Goal: Transaction & Acquisition: Obtain resource

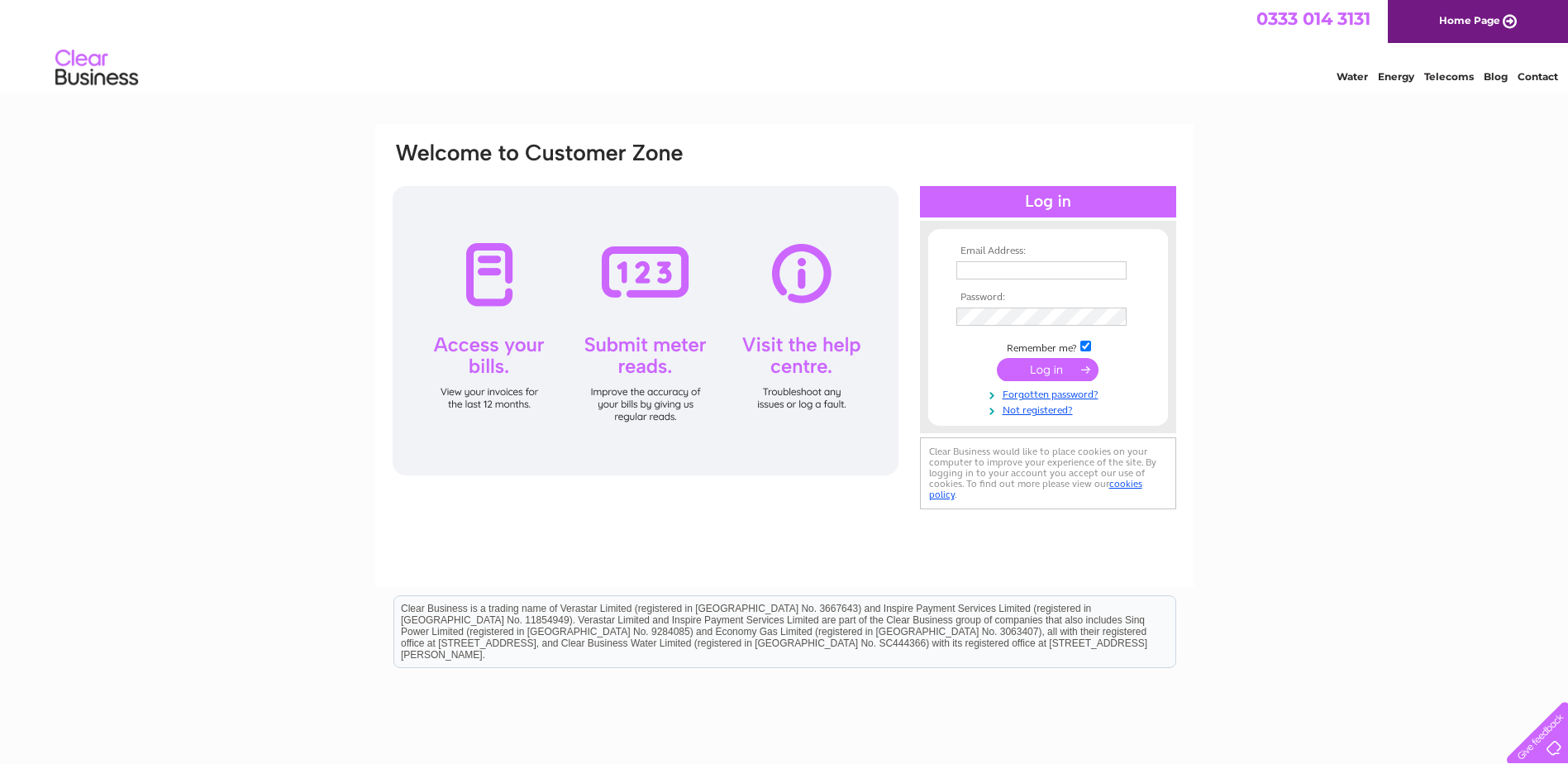
type input "[EMAIL_ADDRESS][DOMAIN_NAME]"
click at [1049, 367] on input "submit" at bounding box center [1048, 369] width 101 height 23
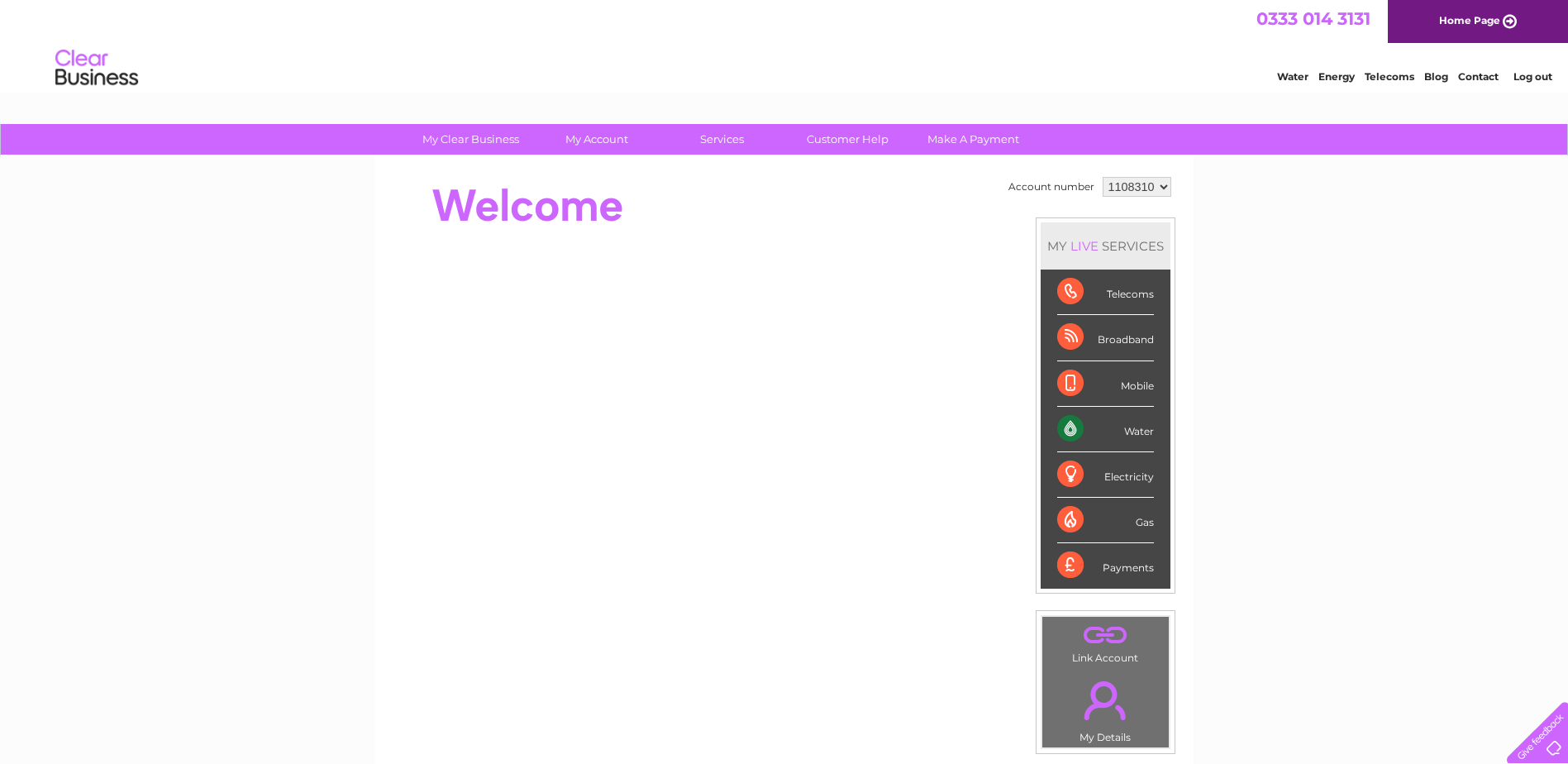
click at [1064, 432] on div "Water" at bounding box center [1105, 430] width 96 height 46
click at [1291, 74] on link "Water" at bounding box center [1292, 76] width 31 height 13
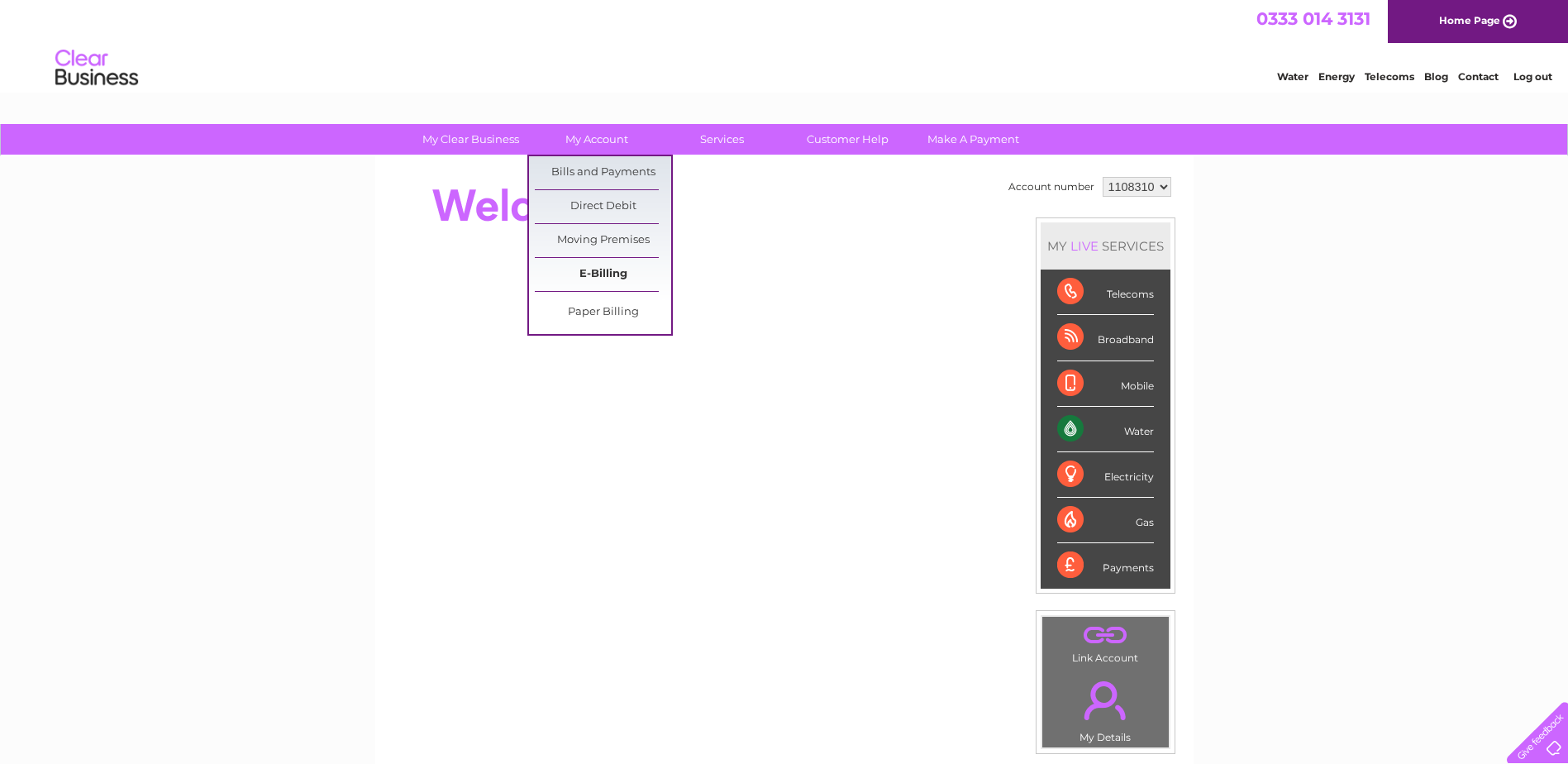
click at [610, 271] on link "E-Billing" at bounding box center [602, 274] width 136 height 33
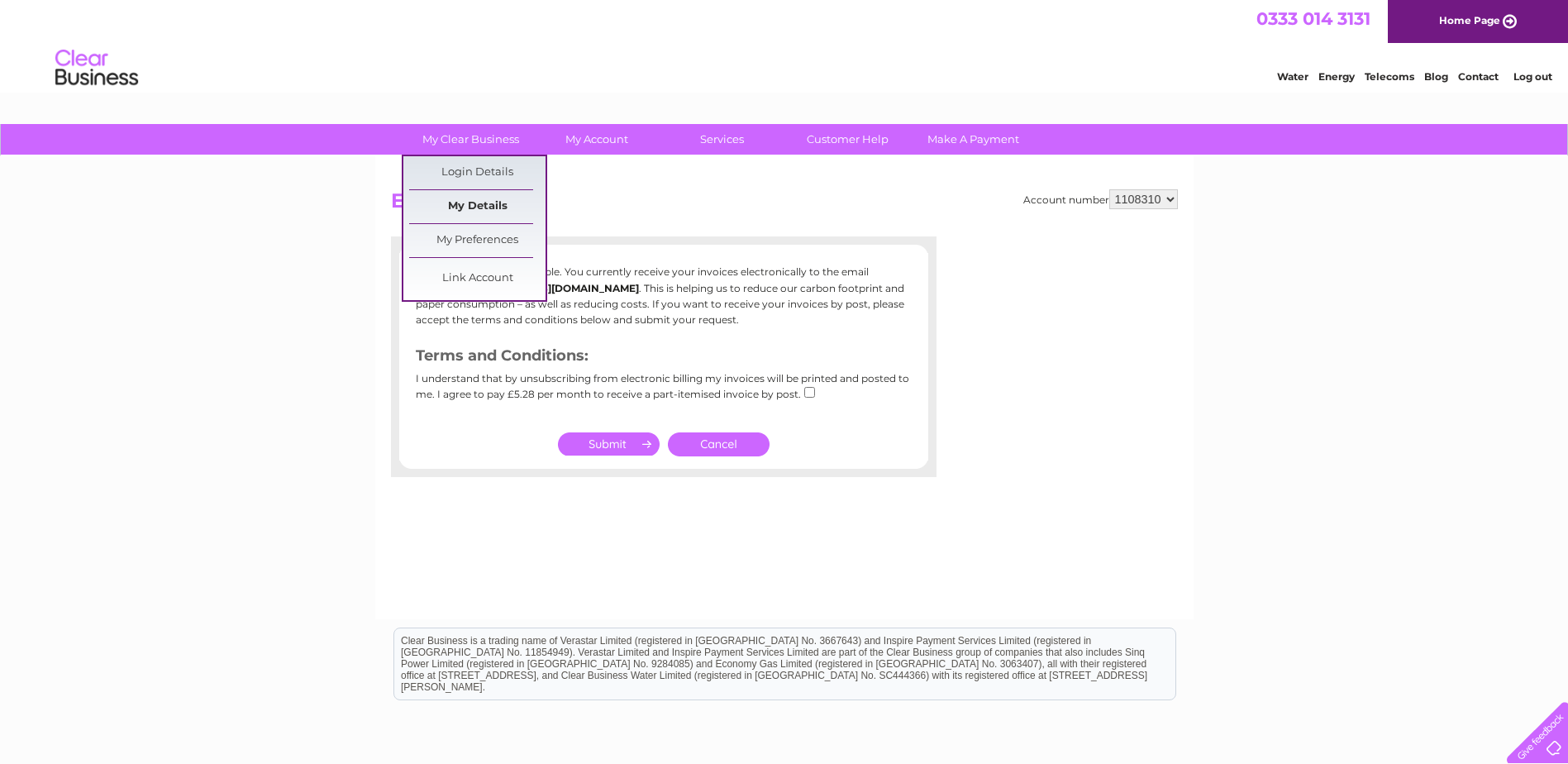
click at [477, 217] on link "My Details" at bounding box center [477, 206] width 136 height 33
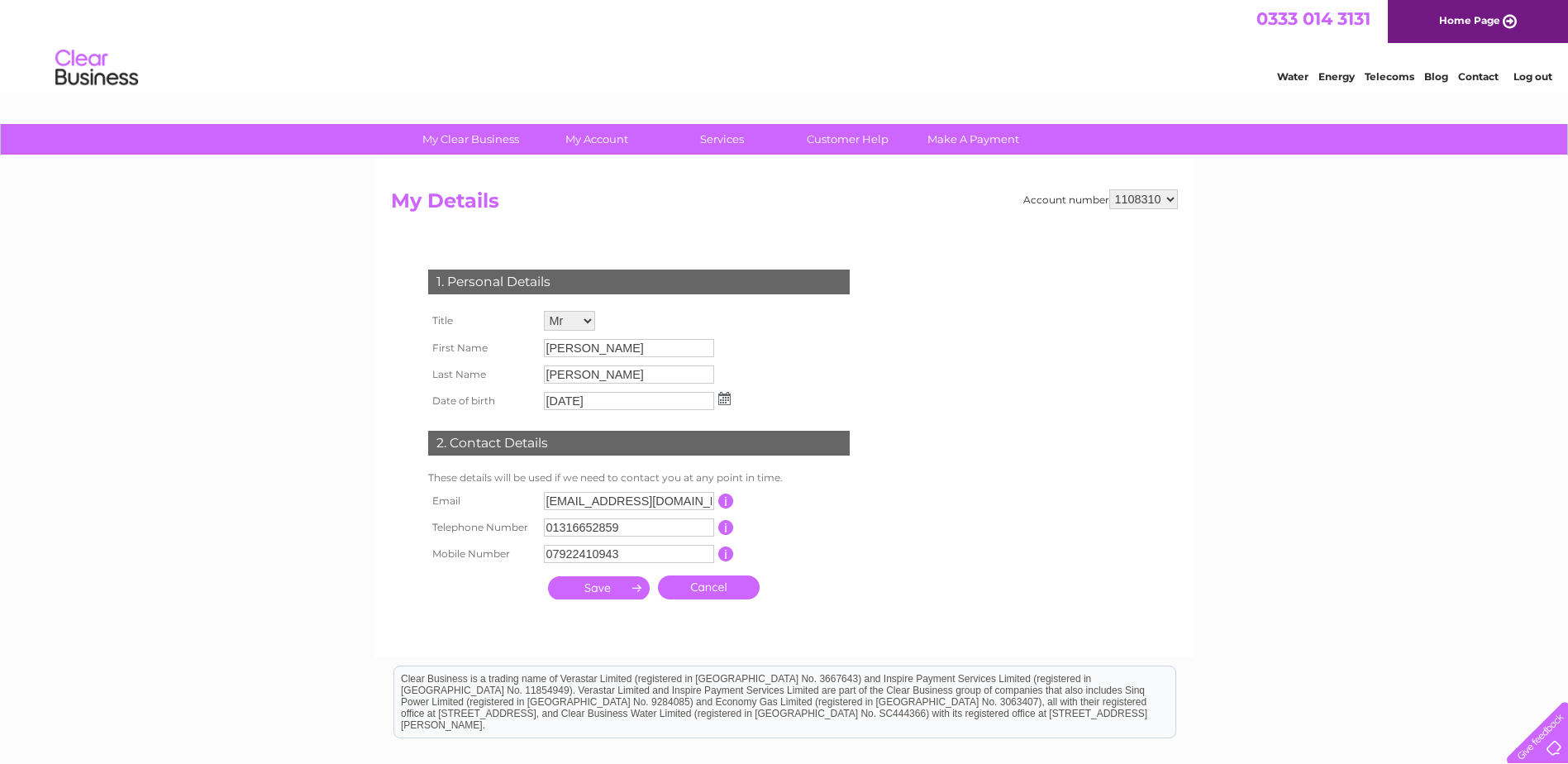
click at [590, 322] on select "Mr Mrs Ms Miss Dr Rev Prof Other" at bounding box center [569, 320] width 52 height 19
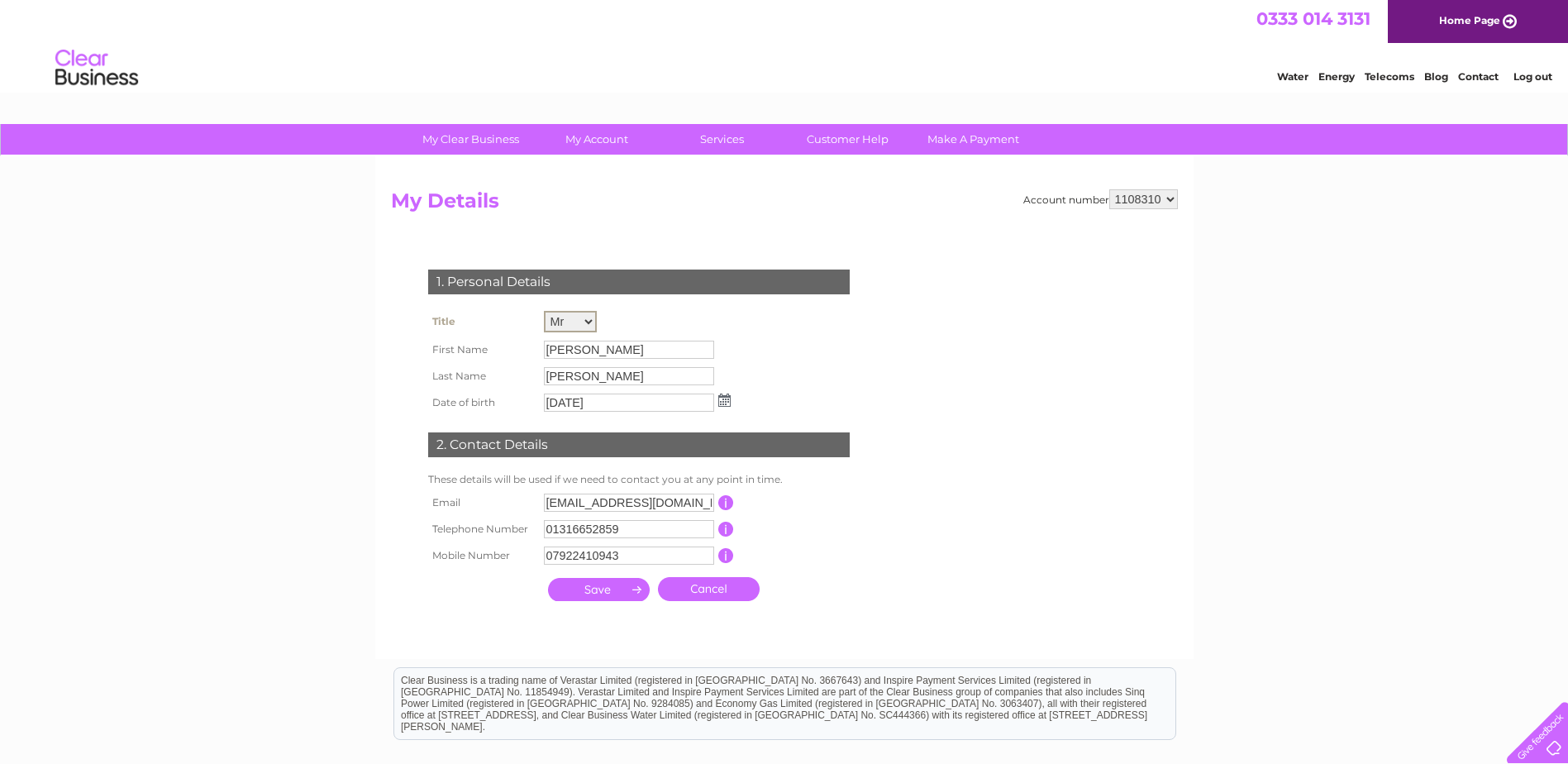
select select "Miss"
click at [544, 311] on select "Mr Mrs Ms Miss Dr Rev Prof Other" at bounding box center [570, 321] width 53 height 21
drag, startPoint x: 595, startPoint y: 352, endPoint x: 514, endPoint y: 335, distance: 82.8
click at [514, 335] on tr "First Name Philip" at bounding box center [578, 349] width 310 height 28
drag, startPoint x: 514, startPoint y: 335, endPoint x: 635, endPoint y: 347, distance: 121.6
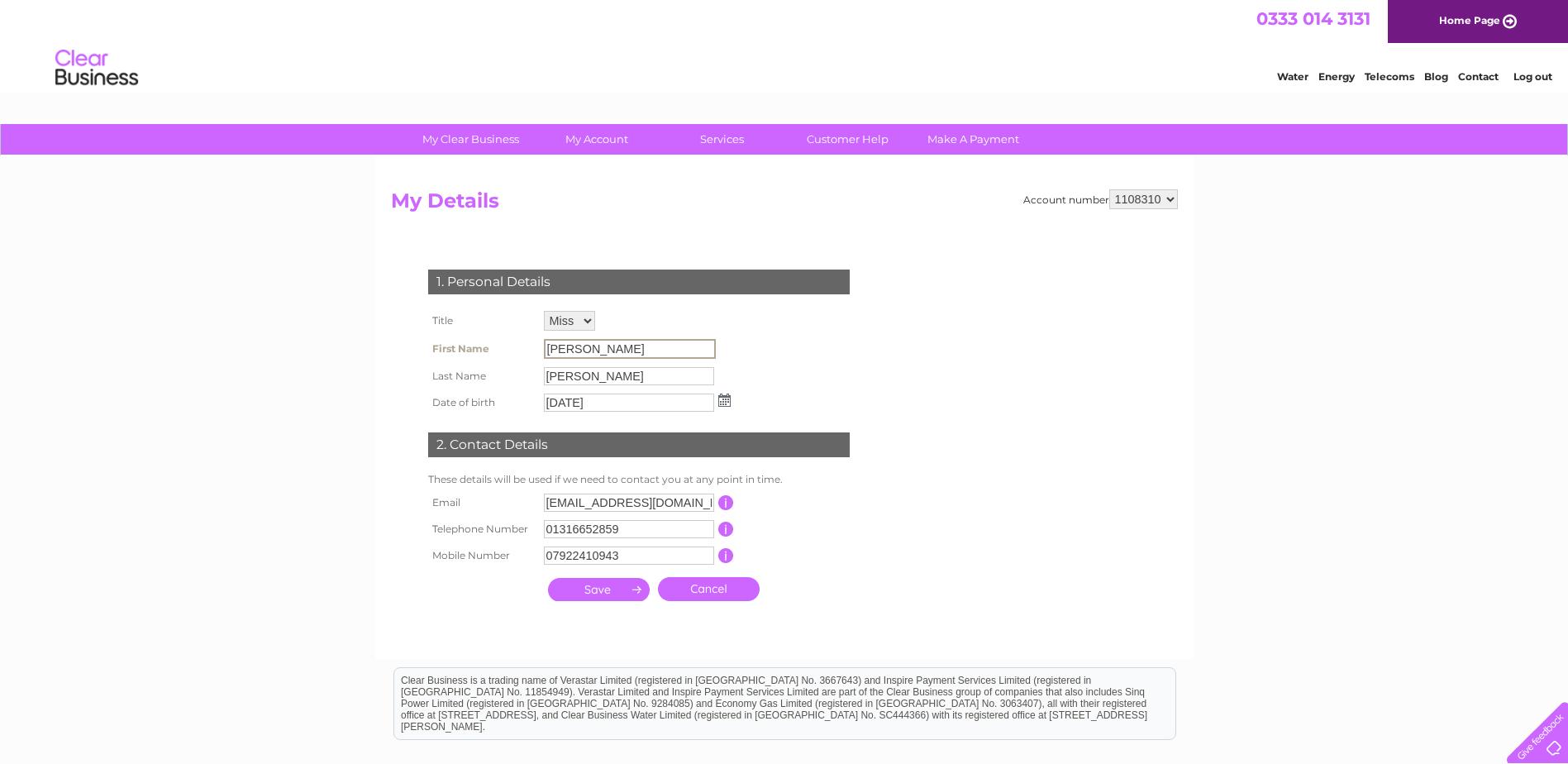
click at [671, 343] on input "Philip" at bounding box center [629, 349] width 172 height 19
click at [648, 344] on input "Philip" at bounding box center [629, 349] width 172 height 19
click at [606, 352] on input "Philip" at bounding box center [629, 349] width 172 height 19
drag, startPoint x: 578, startPoint y: 355, endPoint x: 533, endPoint y: 349, distance: 45.4
click at [533, 349] on tr "First Name Philip" at bounding box center [578, 349] width 310 height 28
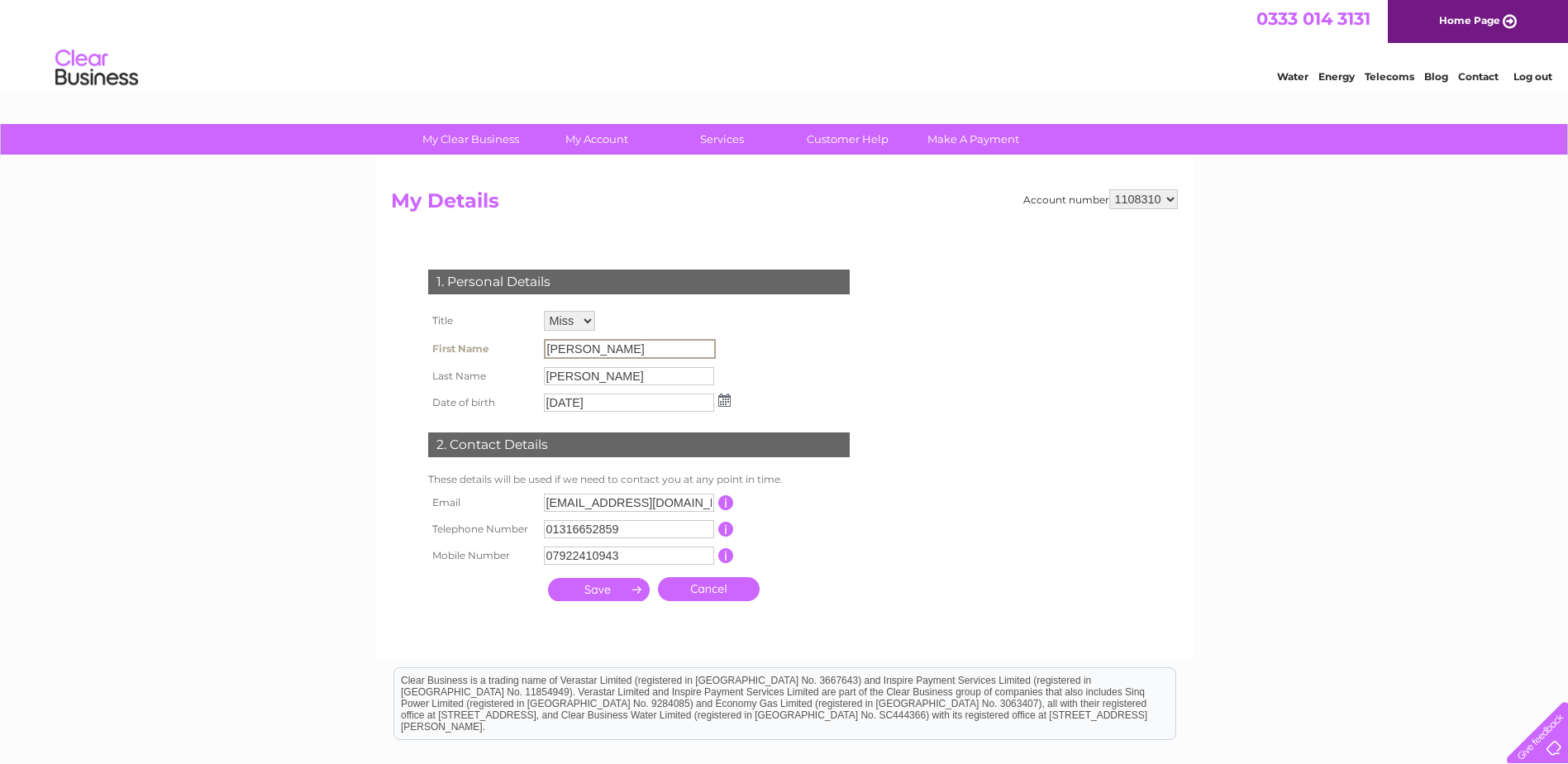
drag, startPoint x: 533, startPoint y: 349, endPoint x: 586, endPoint y: 351, distance: 53.0
click at [586, 351] on input "Philip" at bounding box center [629, 349] width 172 height 19
click at [586, 352] on input "Philip" at bounding box center [629, 349] width 172 height 19
click at [584, 354] on input "Philip" at bounding box center [629, 349] width 172 height 19
click at [583, 350] on input "Philip" at bounding box center [629, 349] width 172 height 19
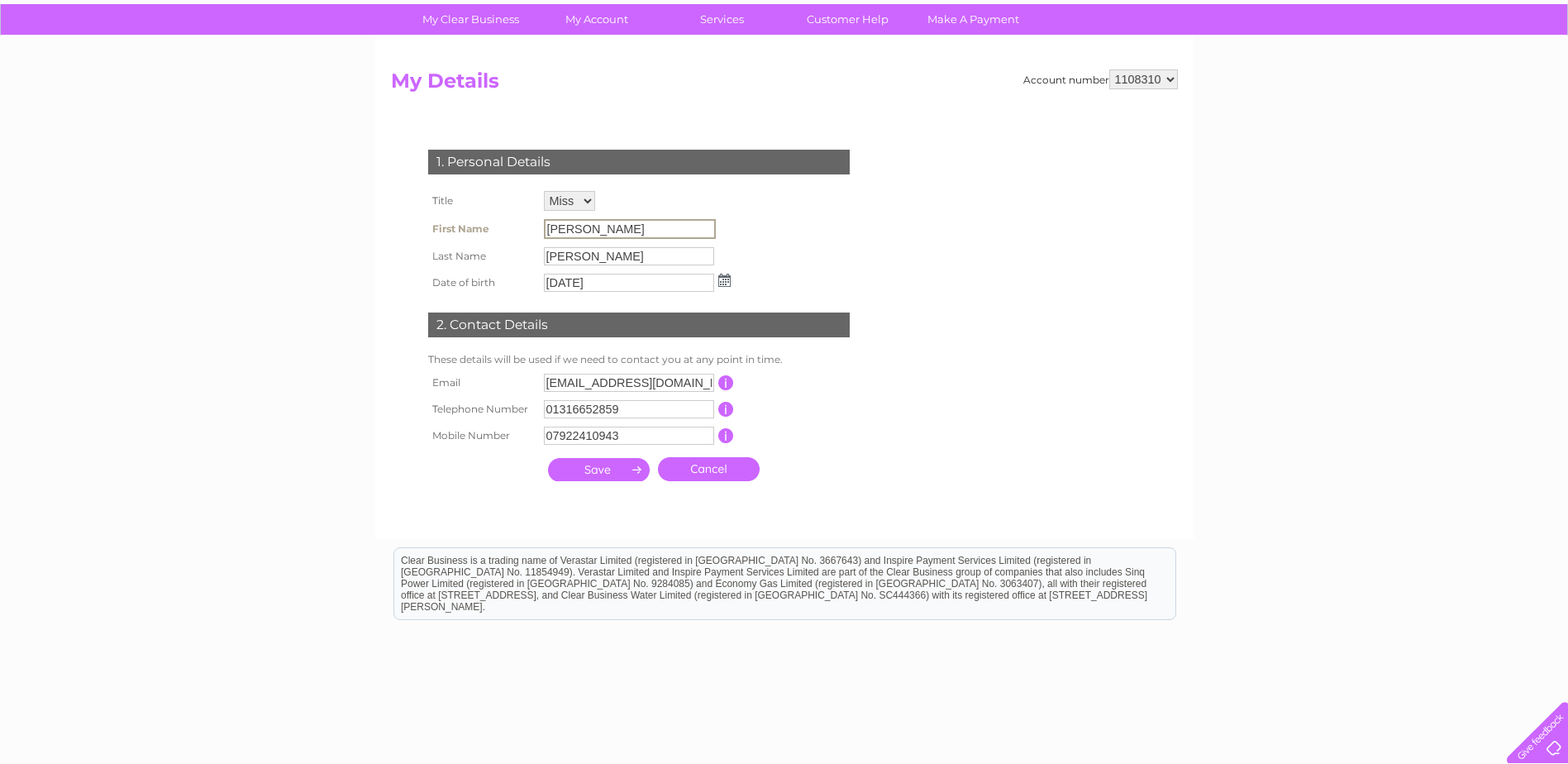
scroll to position [165, 0]
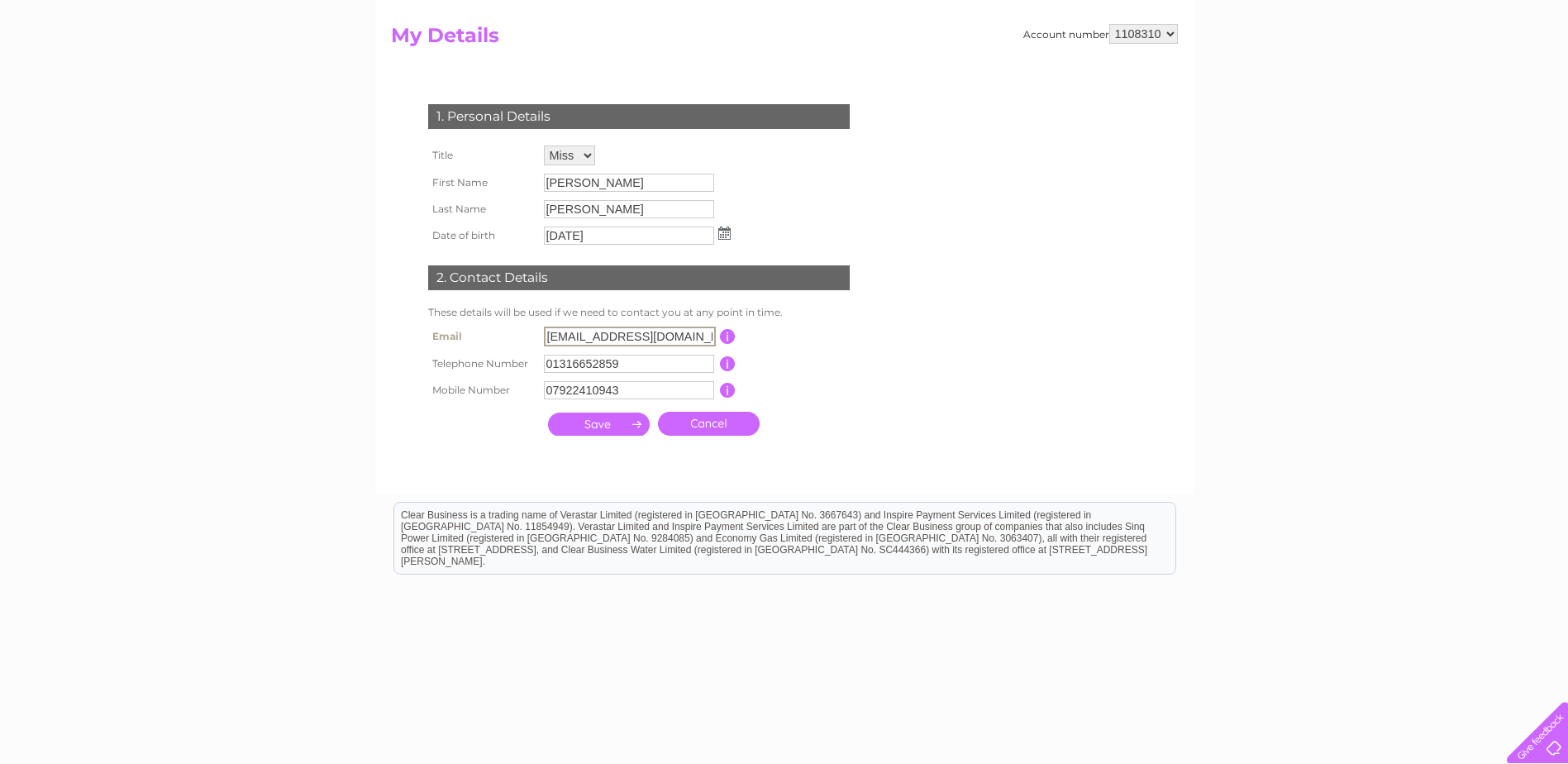
drag, startPoint x: 546, startPoint y: 341, endPoint x: 589, endPoint y: 343, distance: 43.0
click at [589, 343] on input "pduncan@musselburgh-racecourse.co.uk" at bounding box center [629, 336] width 172 height 19
type input "[EMAIL_ADDRESS][DOMAIN_NAME]"
click at [639, 364] on input "01316652859" at bounding box center [628, 363] width 170 height 18
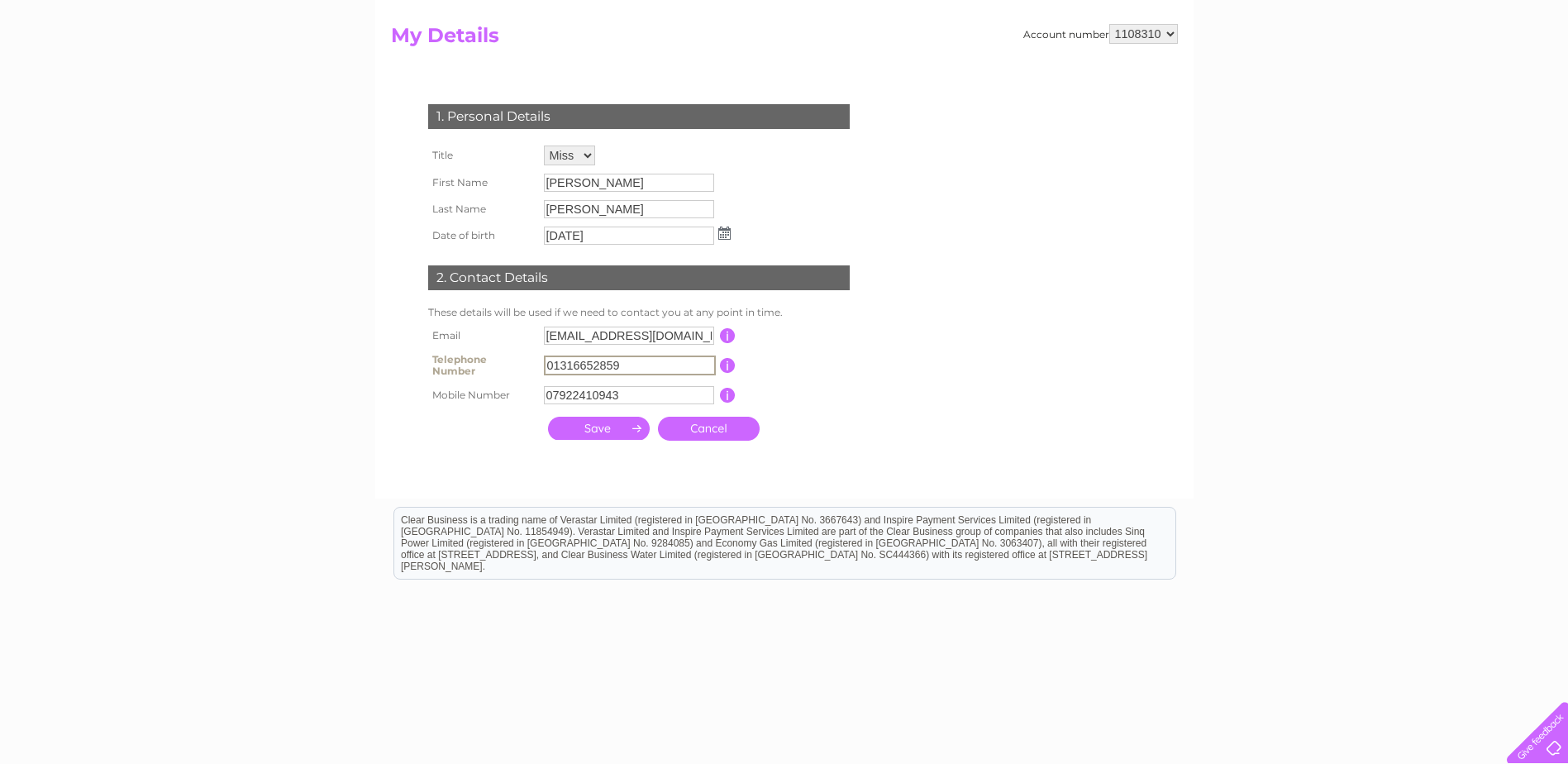
drag, startPoint x: 638, startPoint y: 366, endPoint x: 513, endPoint y: 371, distance: 125.1
click at [512, 370] on tr "Telephone Number 01316652859 This should be a valid landline telephone number s…" at bounding box center [645, 365] width 444 height 33
type input "01244304630"
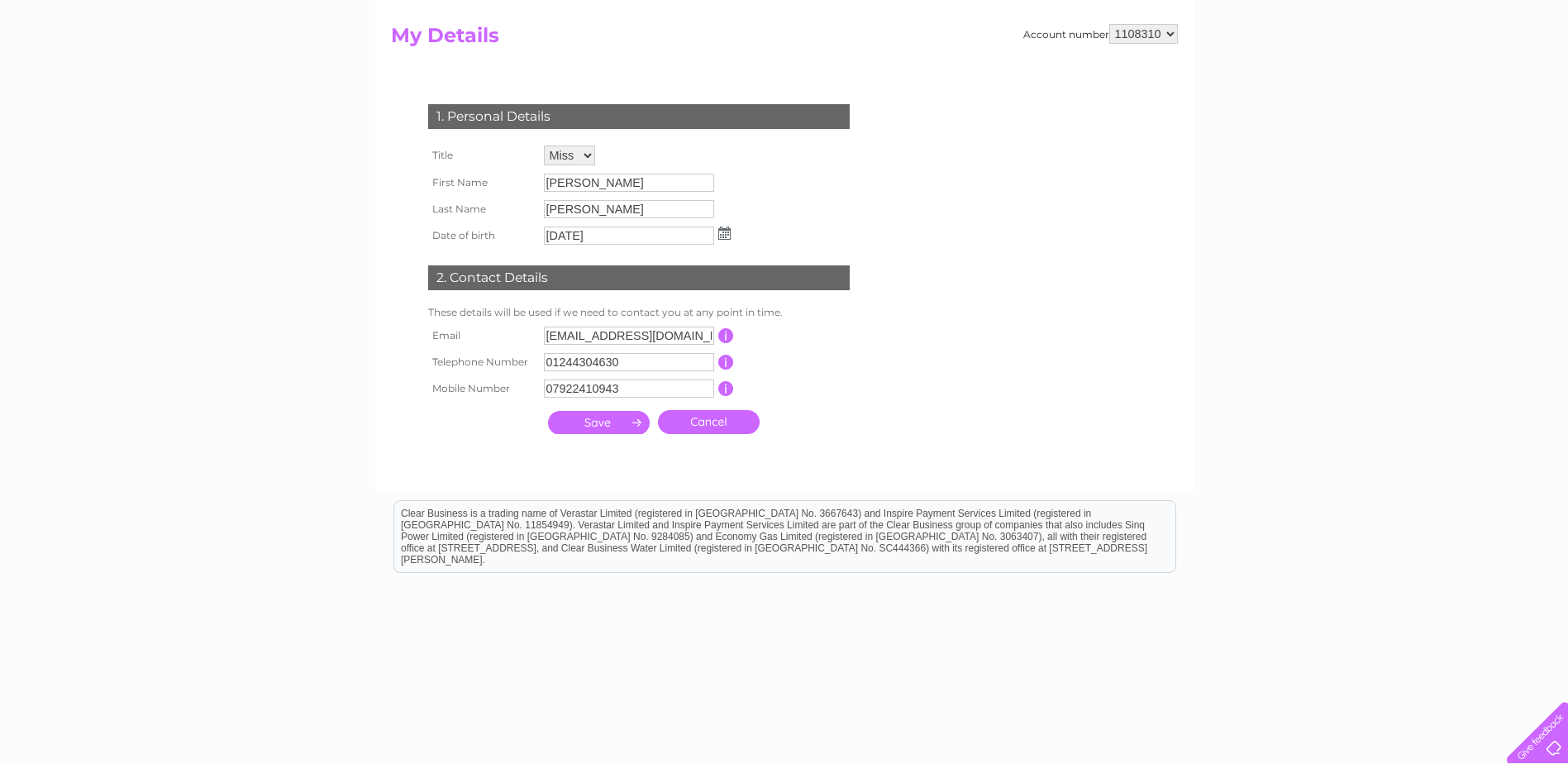
click at [724, 234] on img at bounding box center [724, 234] width 13 height 14
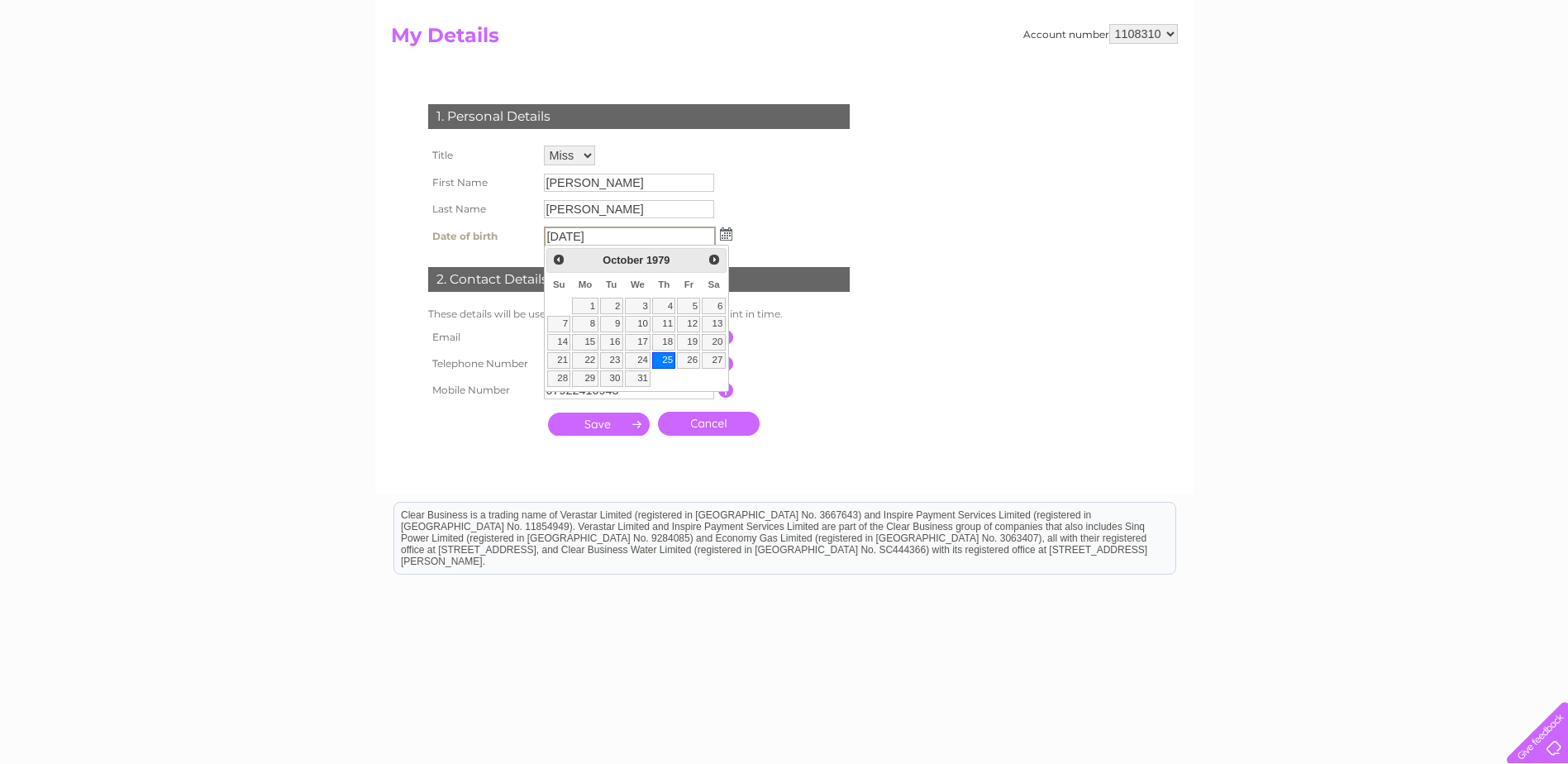
click at [586, 233] on input "25/10/1979" at bounding box center [629, 236] width 172 height 19
click at [591, 234] on input "25/10/1979" at bounding box center [629, 236] width 172 height 19
drag, startPoint x: 815, startPoint y: 356, endPoint x: 723, endPoint y: 286, distance: 115.6
click at [815, 349] on td "This should be a valid landline telephone number starting with either 01, 02, 0…" at bounding box center [800, 361] width 132 height 26
drag, startPoint x: 592, startPoint y: 234, endPoint x: 614, endPoint y: 234, distance: 22.0
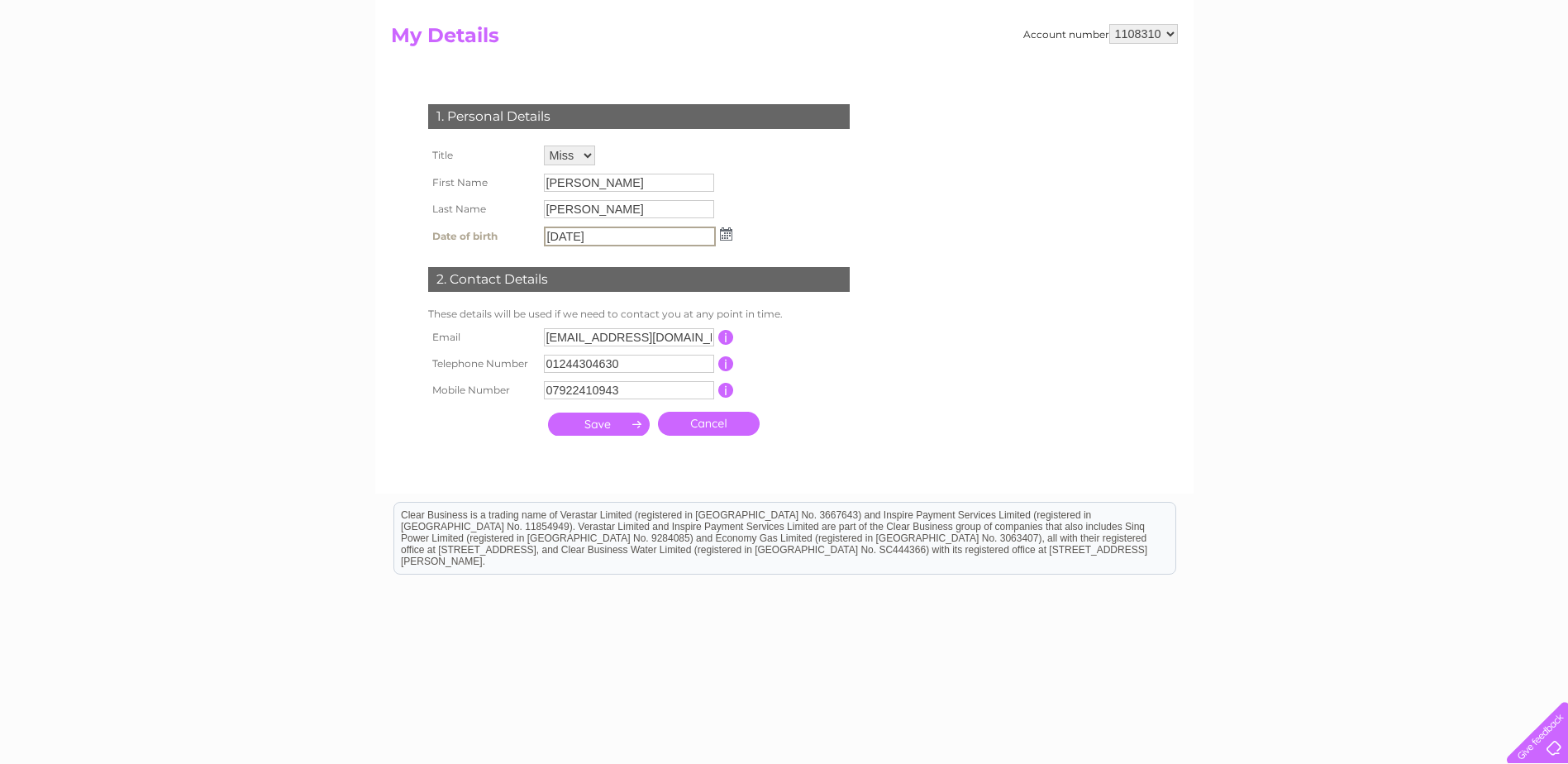
click at [614, 234] on input "25/10/1979" at bounding box center [629, 236] width 172 height 19
type input "[DATE]"
click at [575, 213] on input "[PERSON_NAME]" at bounding box center [629, 209] width 172 height 19
drag, startPoint x: 606, startPoint y: 211, endPoint x: 505, endPoint y: 208, distance: 101.0
click at [505, 208] on tr "Last Name Duncan" at bounding box center [578, 210] width 310 height 28
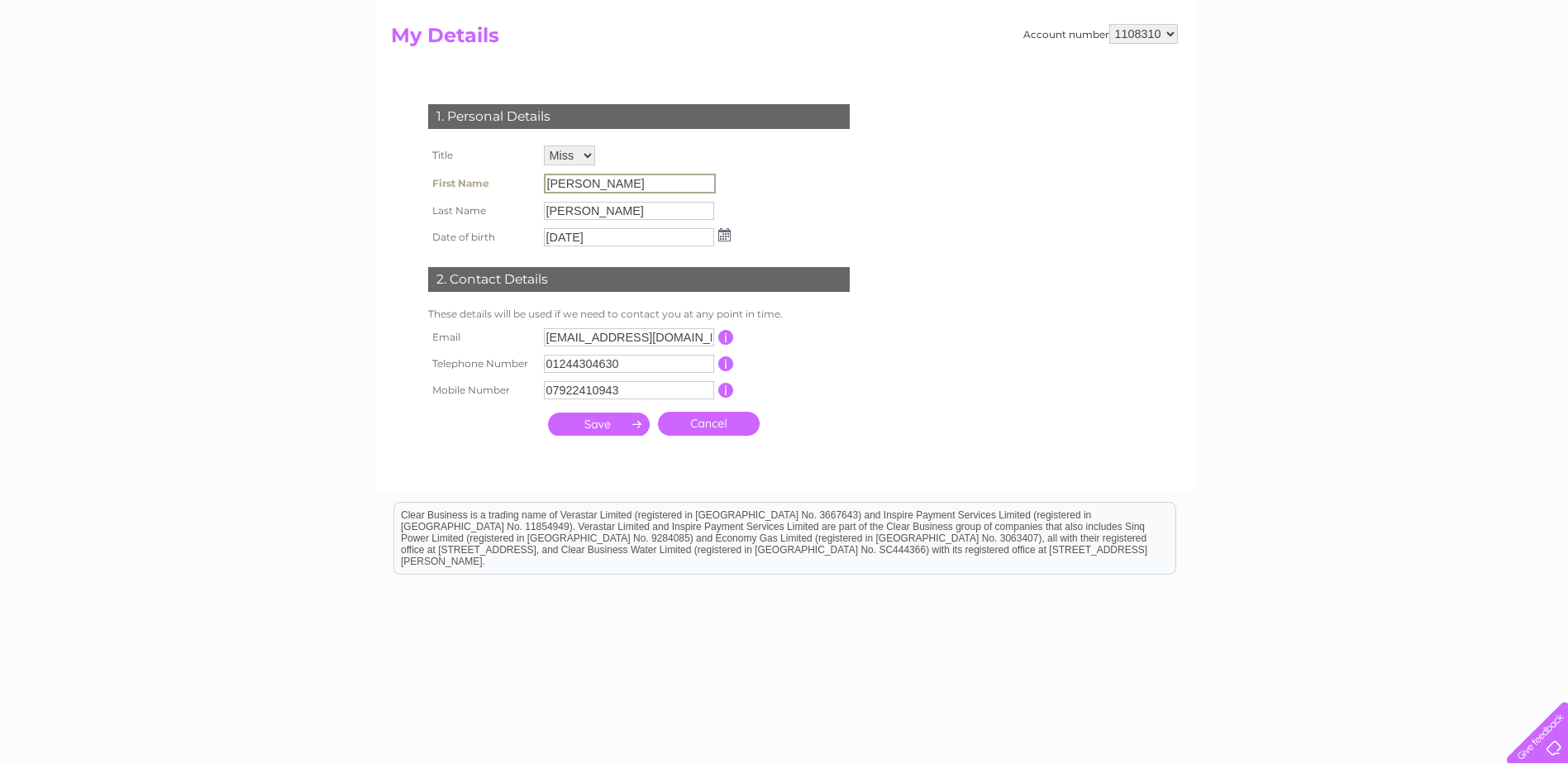
click at [578, 185] on input "[PERSON_NAME]" at bounding box center [629, 183] width 172 height 19
click at [605, 426] on input "submit" at bounding box center [599, 422] width 101 height 23
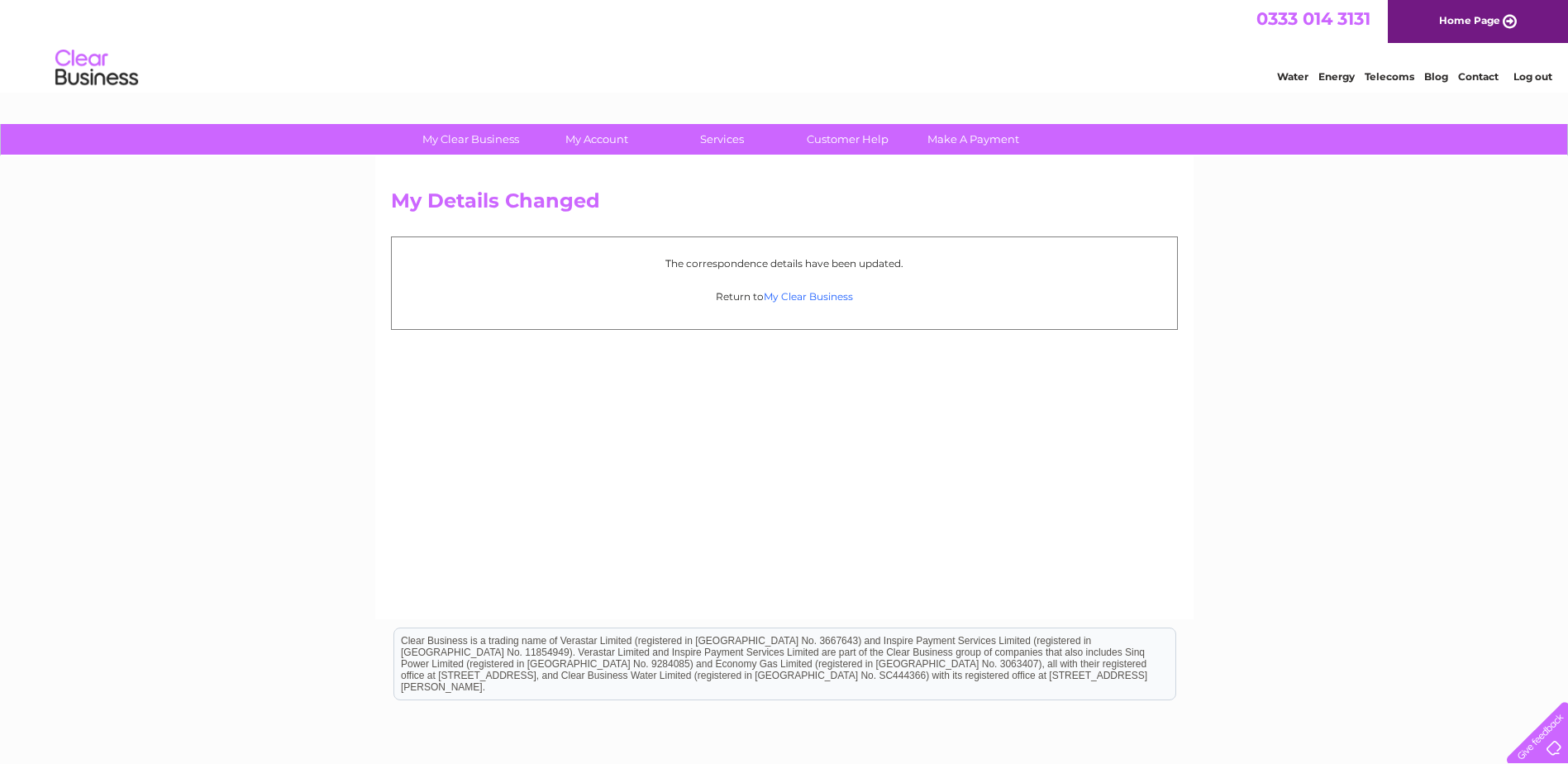
click at [804, 299] on link "My Clear Business" at bounding box center [809, 296] width 90 height 13
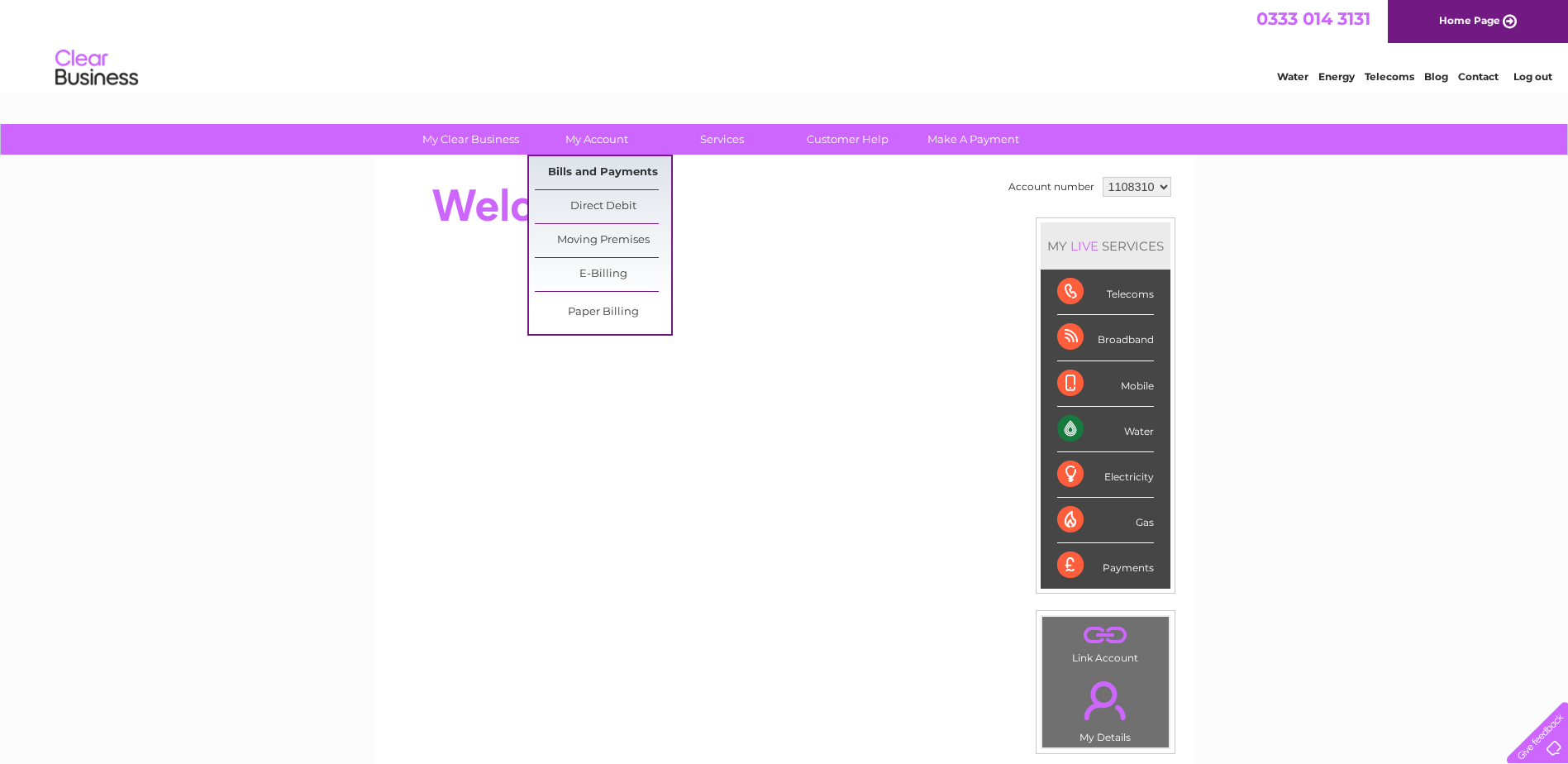
click at [602, 172] on link "Bills and Payments" at bounding box center [602, 173] width 136 height 33
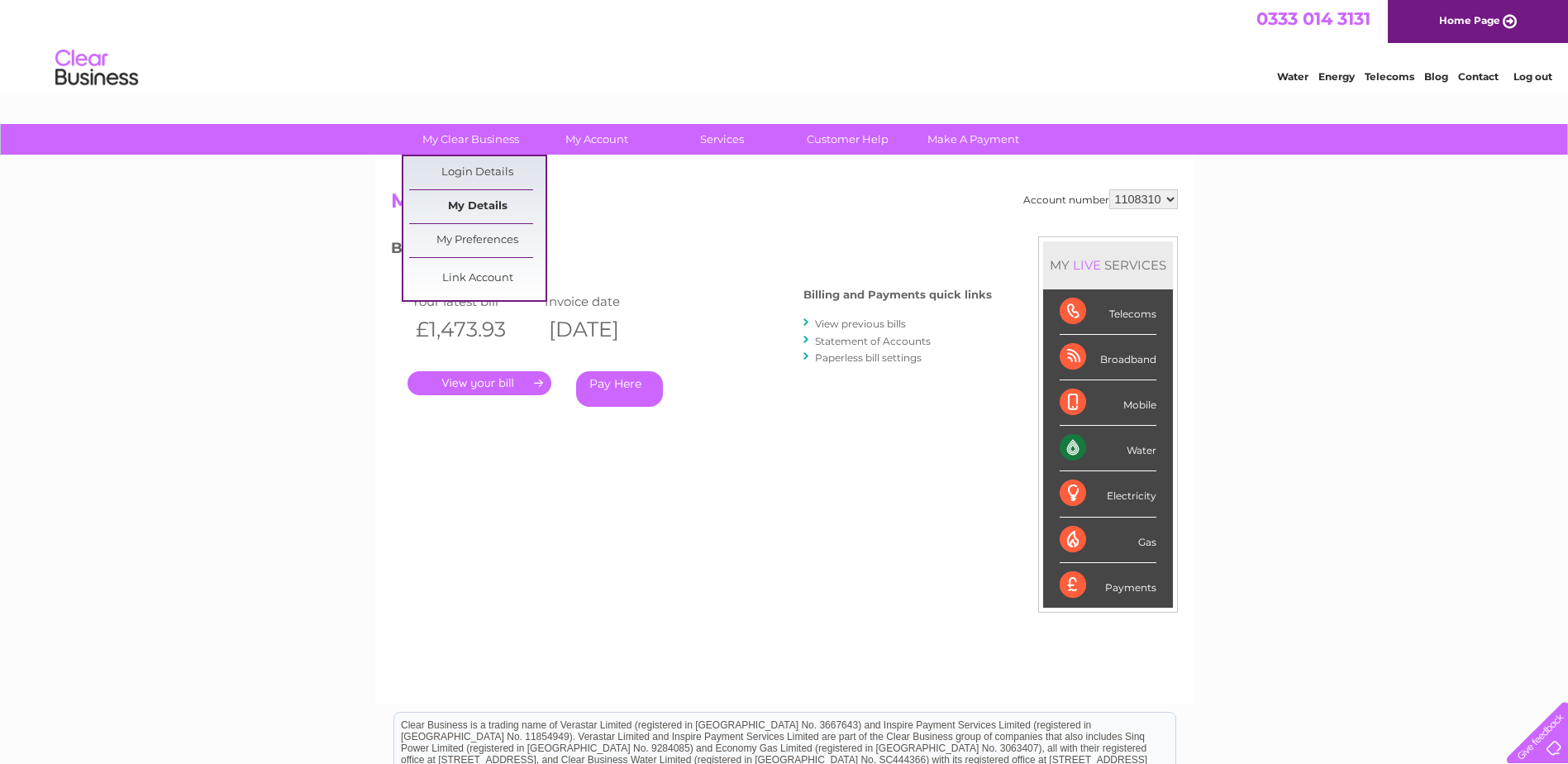
click at [481, 204] on link "My Details" at bounding box center [477, 206] width 136 height 33
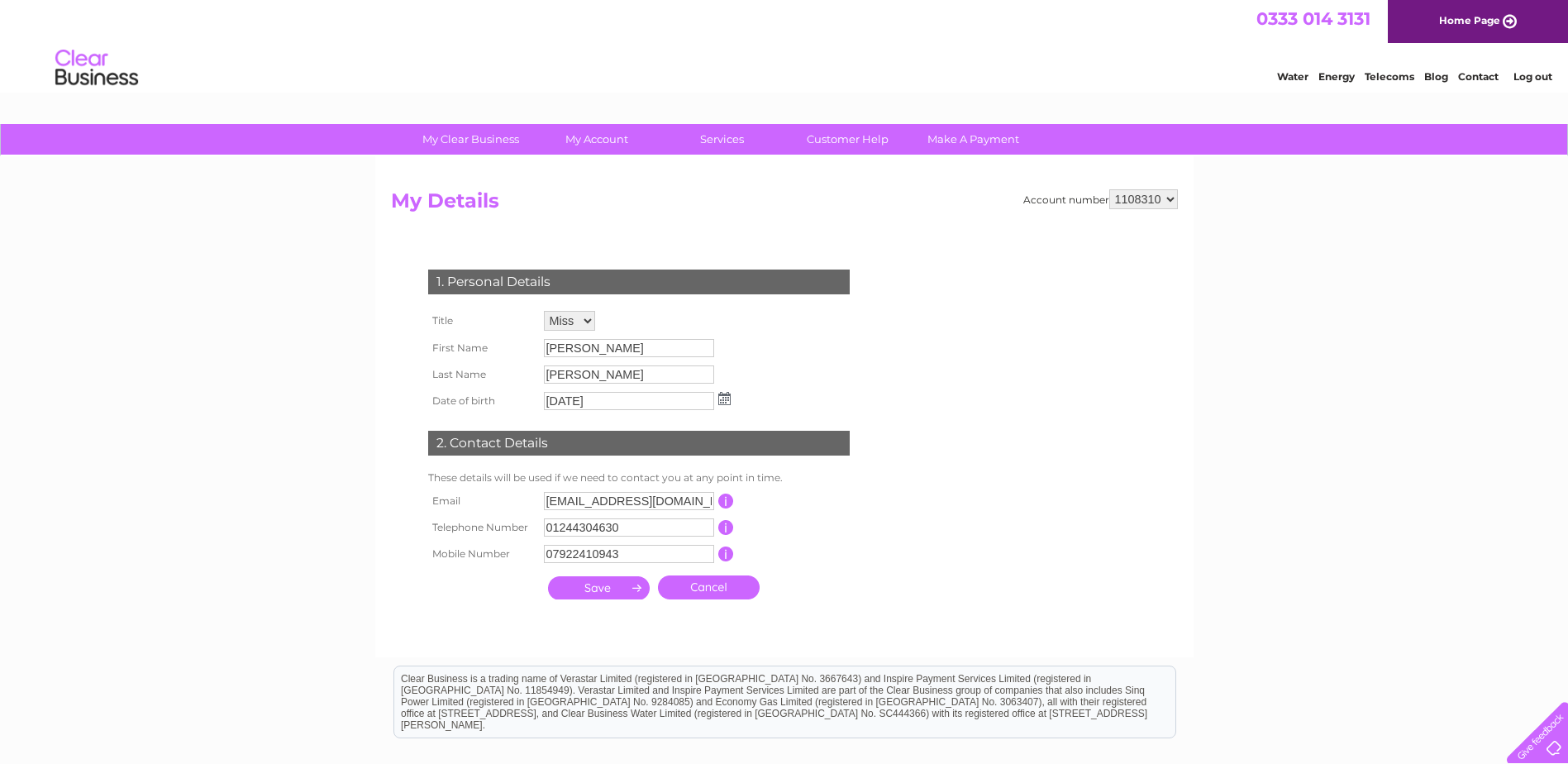
click at [590, 345] on input "Philip" at bounding box center [628, 348] width 170 height 18
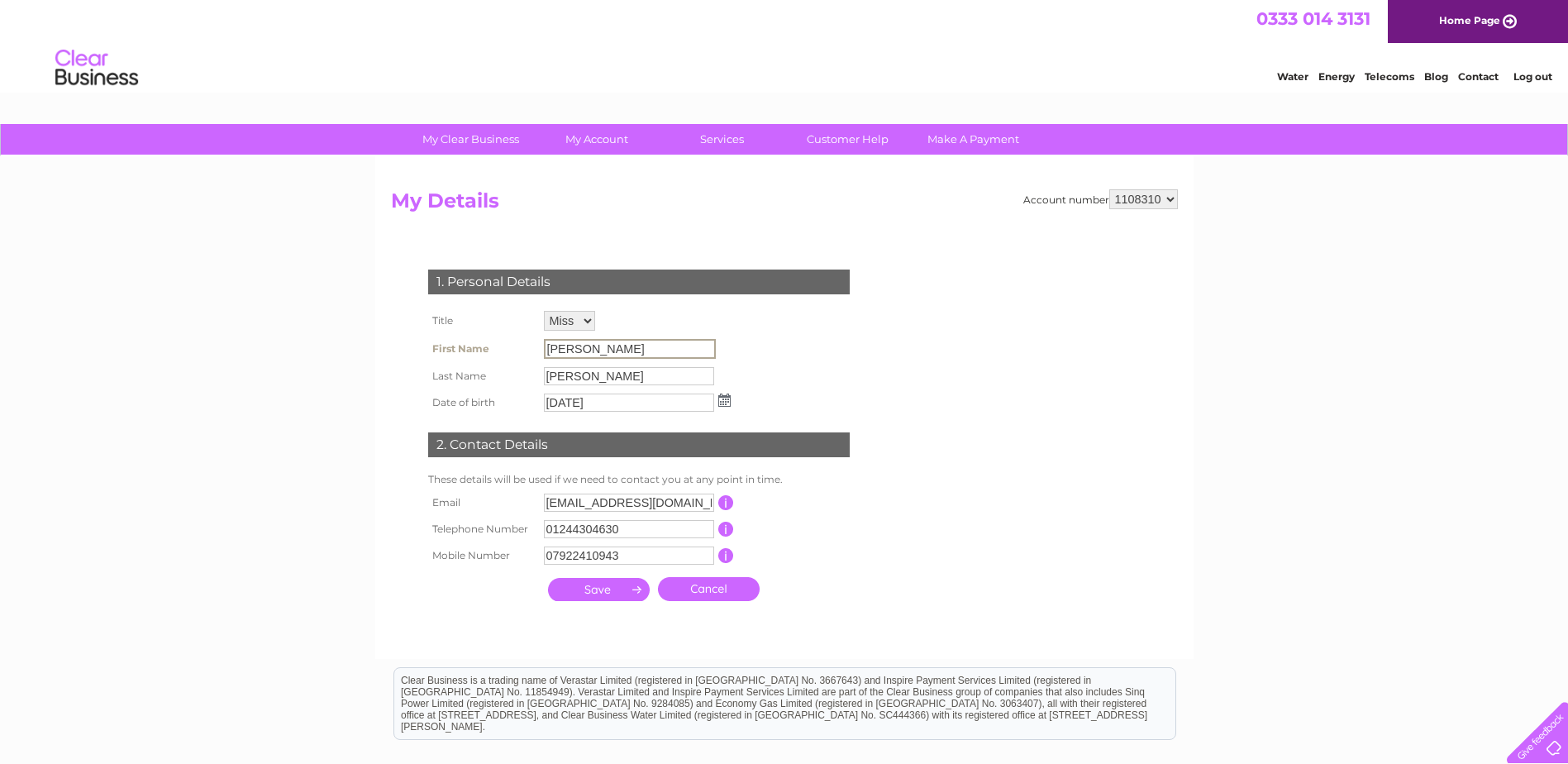
click at [580, 351] on input "Philip" at bounding box center [629, 349] width 172 height 19
drag, startPoint x: 547, startPoint y: 347, endPoint x: 575, endPoint y: 348, distance: 28.0
click at [575, 348] on input "Philip" at bounding box center [629, 349] width 172 height 19
drag, startPoint x: 854, startPoint y: 486, endPoint x: 860, endPoint y: 470, distance: 17.1
click at [855, 485] on div "1. Personal Details Title Mr Mrs Ms Miss Dr Rev Prof Other First Name Philip La…" at bounding box center [642, 431] width 502 height 356
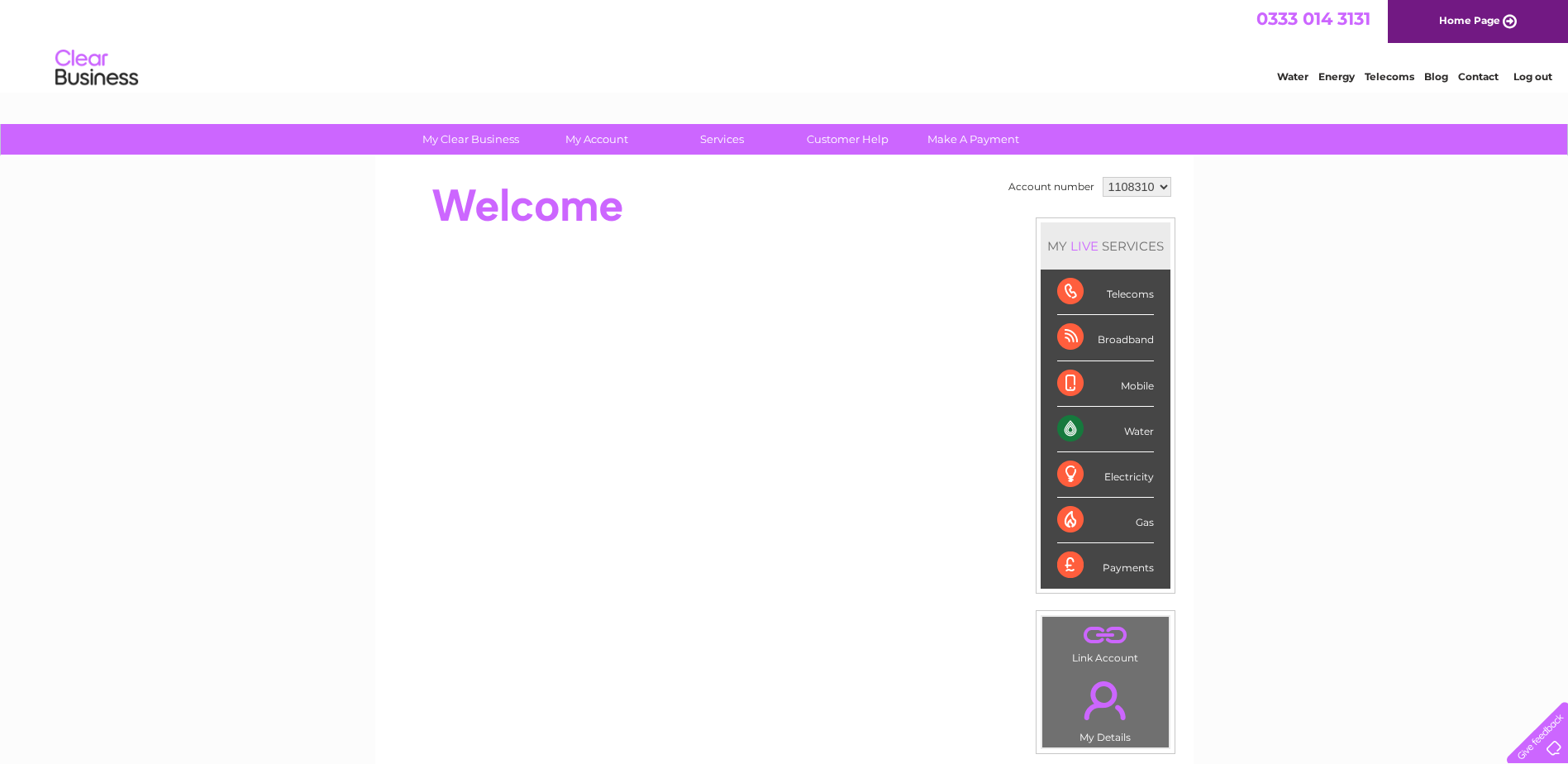
click at [1527, 76] on link "Log out" at bounding box center [1532, 76] width 39 height 13
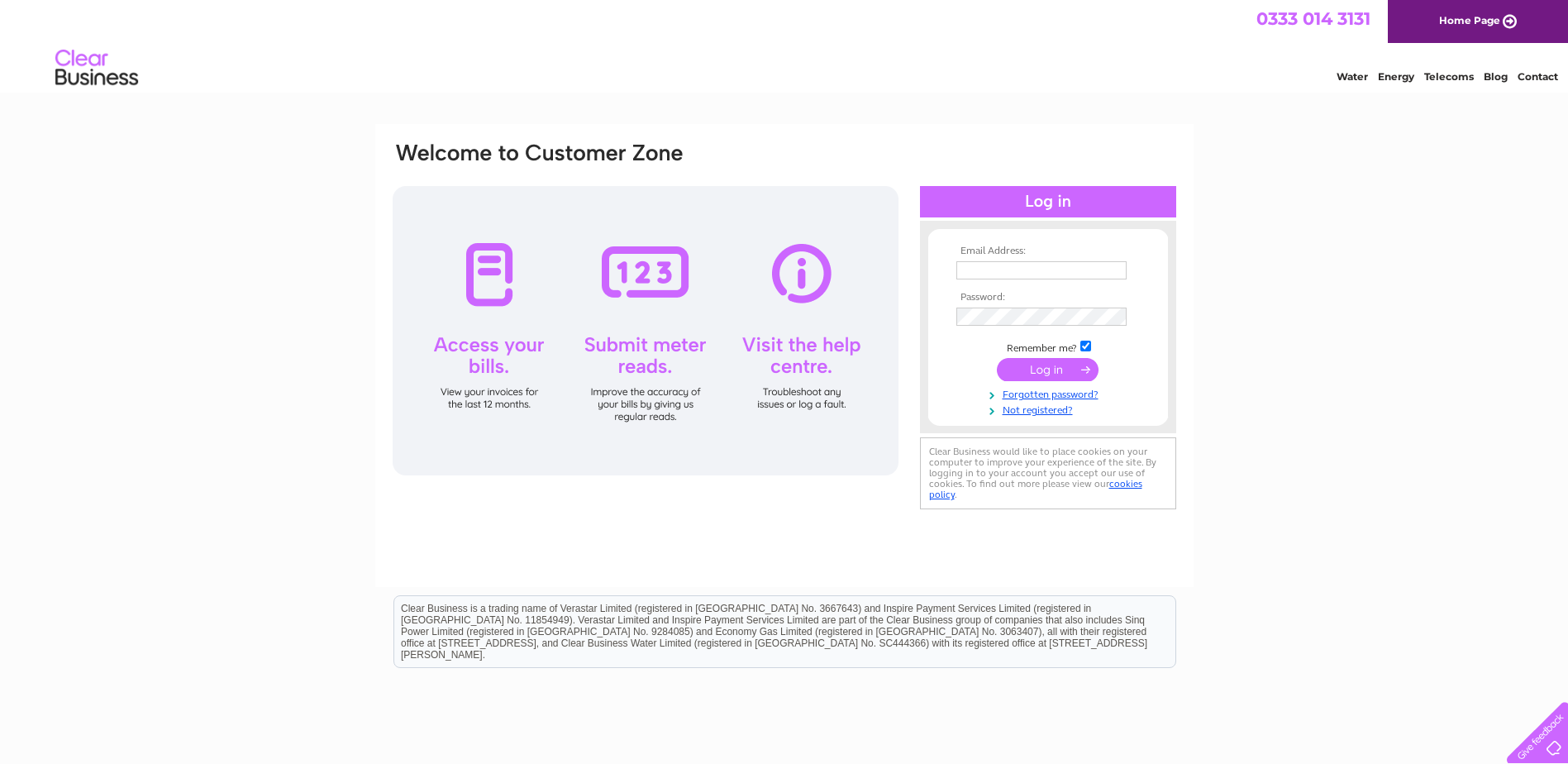
type input "[EMAIL_ADDRESS][DOMAIN_NAME]"
click at [1027, 92] on div "Water Energy Telecoms Blog Contact" at bounding box center [784, 70] width 1568 height 54
type input "[EMAIL_ADDRESS][DOMAIN_NAME]"
click at [1037, 373] on input "submit" at bounding box center [1048, 369] width 101 height 23
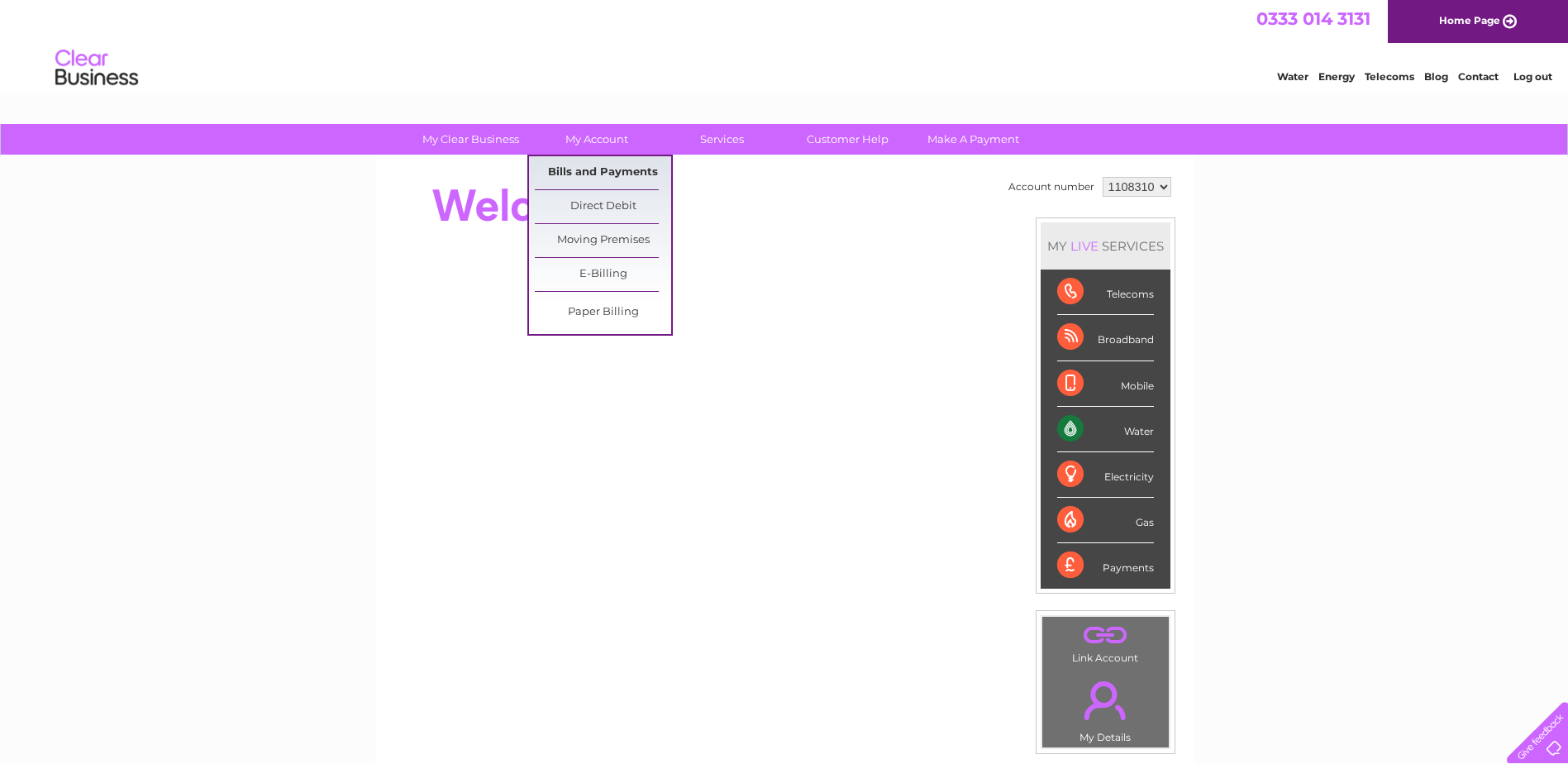
click at [608, 177] on link "Bills and Payments" at bounding box center [602, 173] width 136 height 33
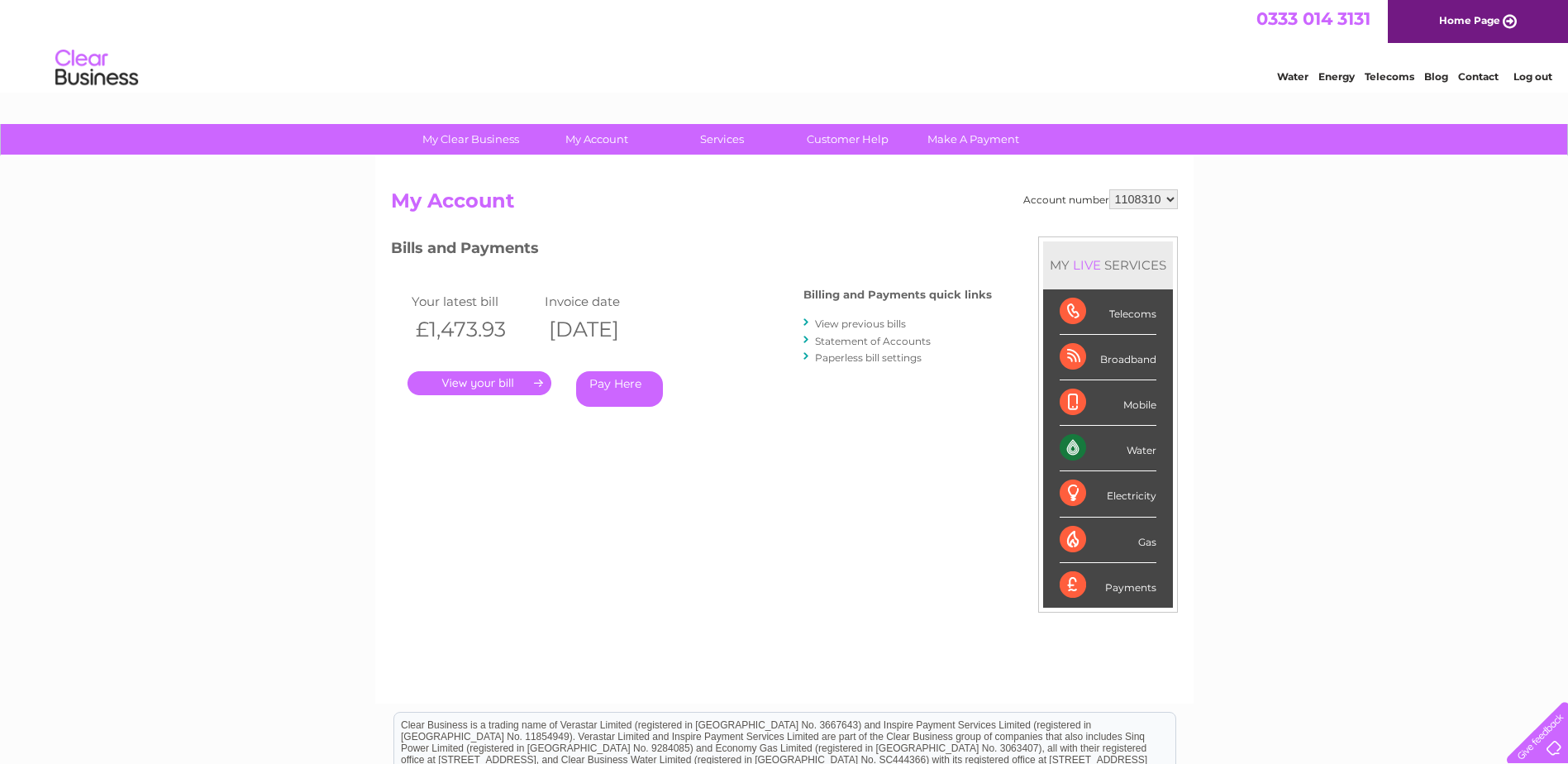
click at [855, 322] on link "View previous bills" at bounding box center [860, 323] width 90 height 13
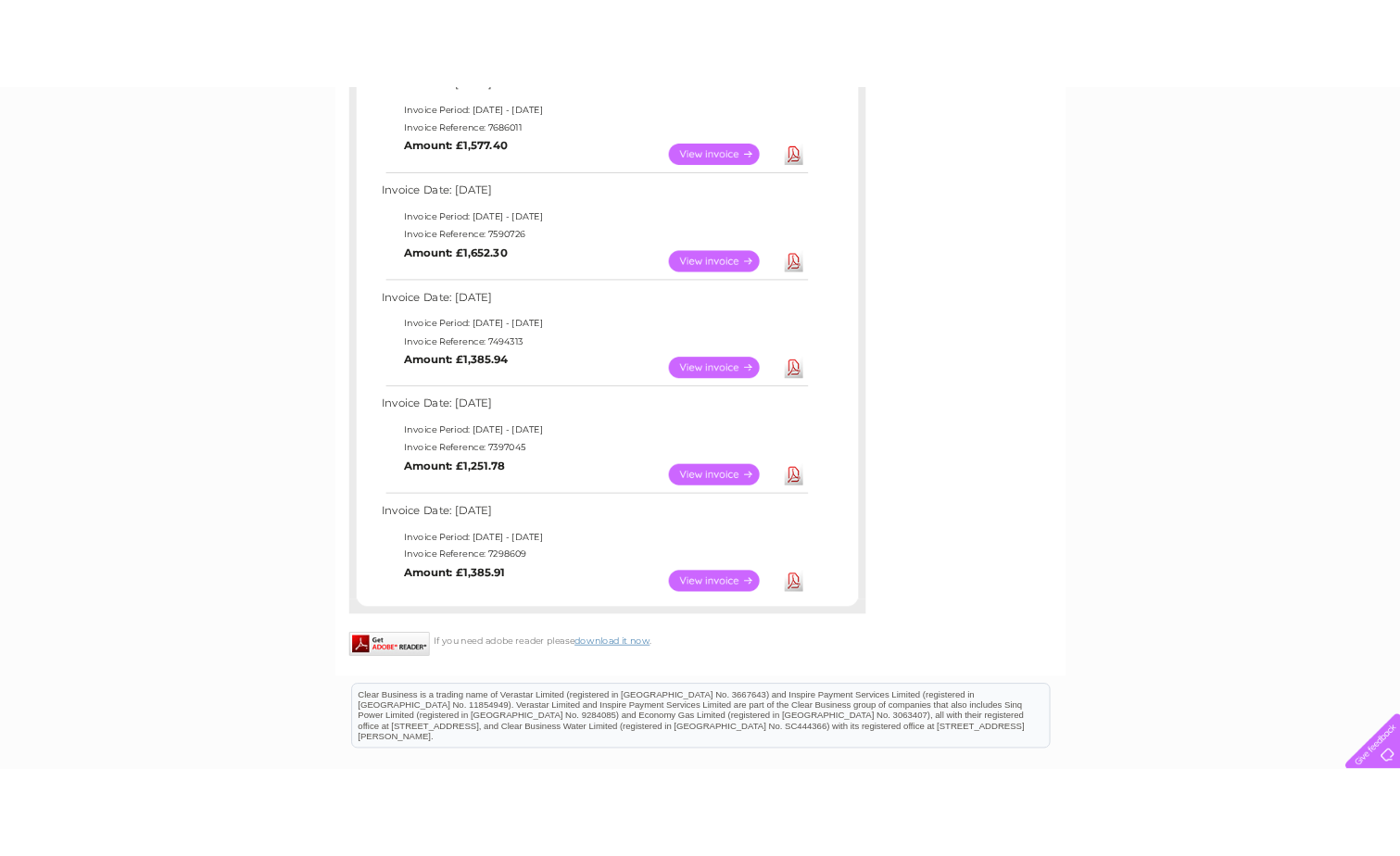
scroll to position [834, 0]
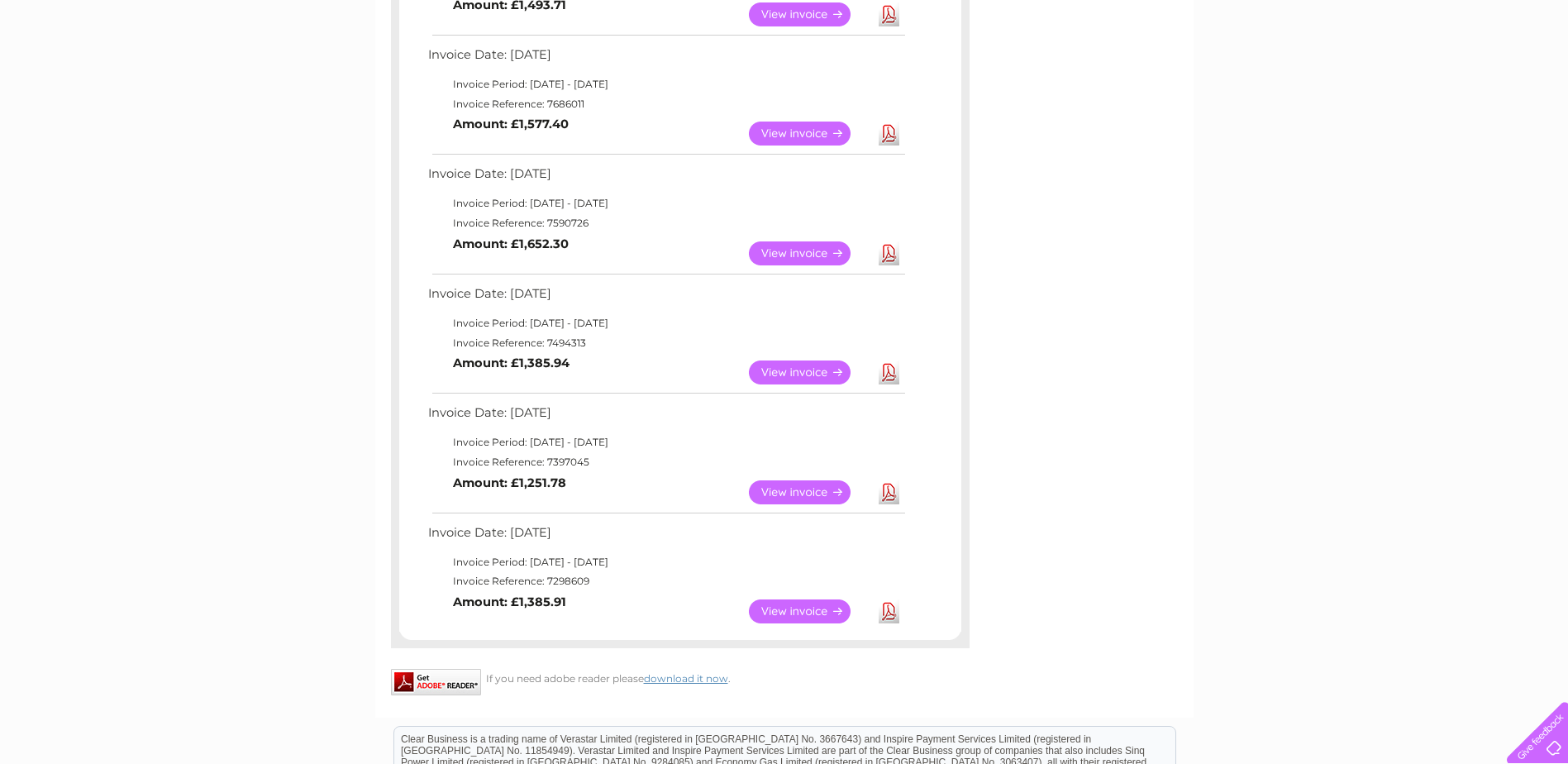
click at [886, 609] on link "Download" at bounding box center [889, 612] width 20 height 24
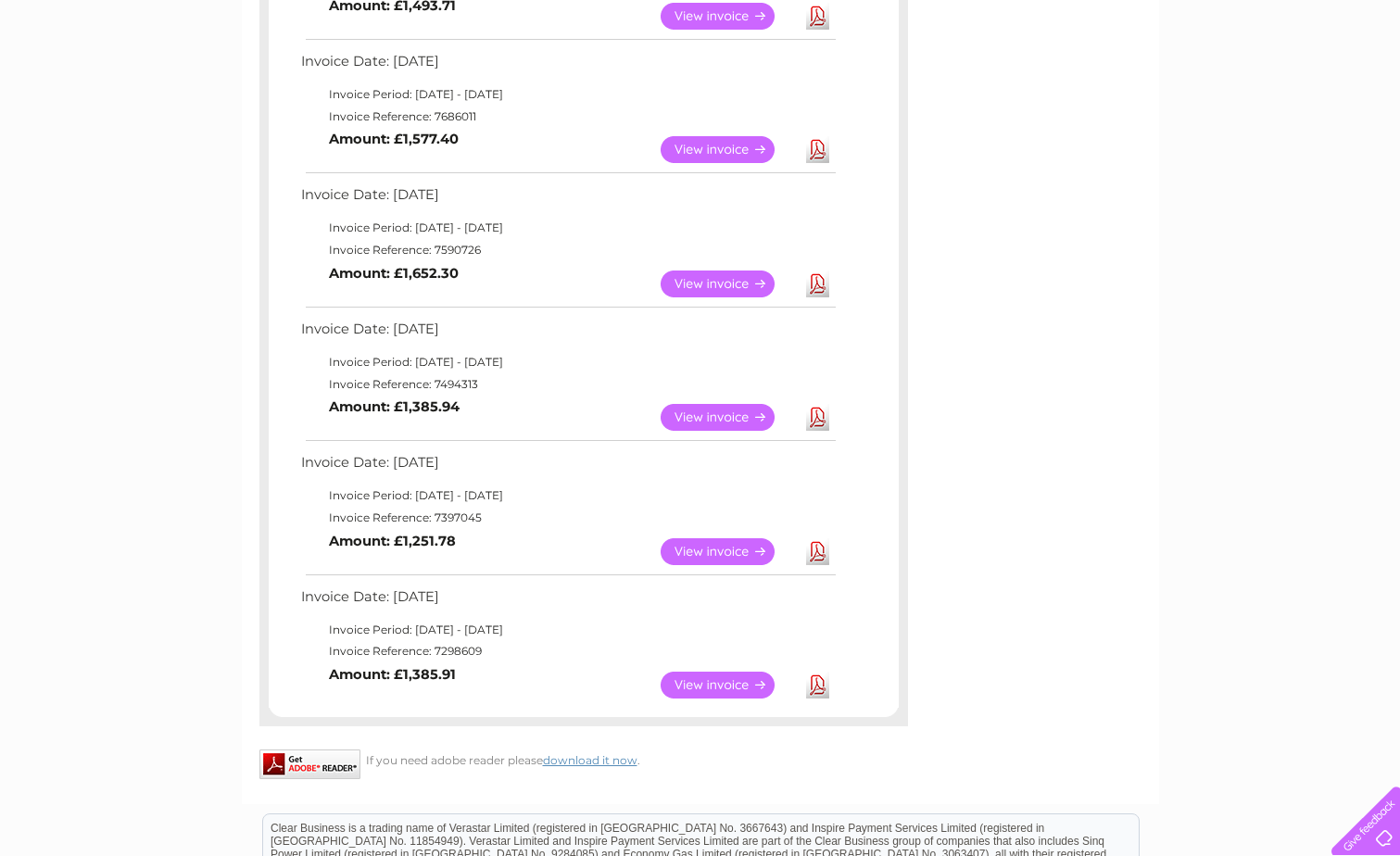
click at [821, 548] on link "Download" at bounding box center [817, 552] width 23 height 27
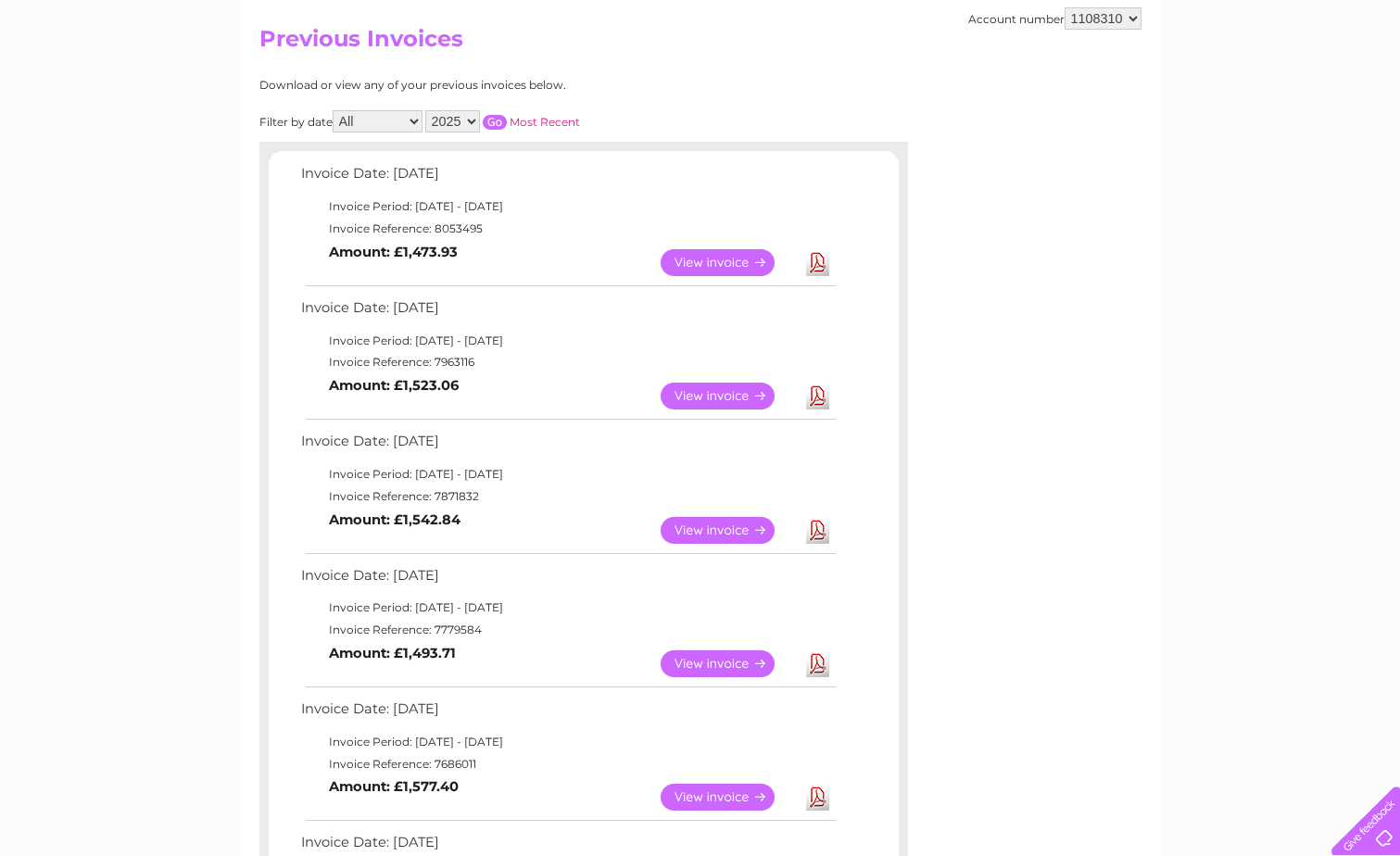
scroll to position [185, 0]
click at [458, 122] on select "2025 2024 2023 2022" at bounding box center [453, 121] width 55 height 22
click at [427, 111] on select "2025 2024 2023 2022" at bounding box center [453, 121] width 55 height 22
click at [761, 105] on div "Download or view any of your previous invoices below. Filter by date All Januar…" at bounding box center [584, 756] width 648 height 1355
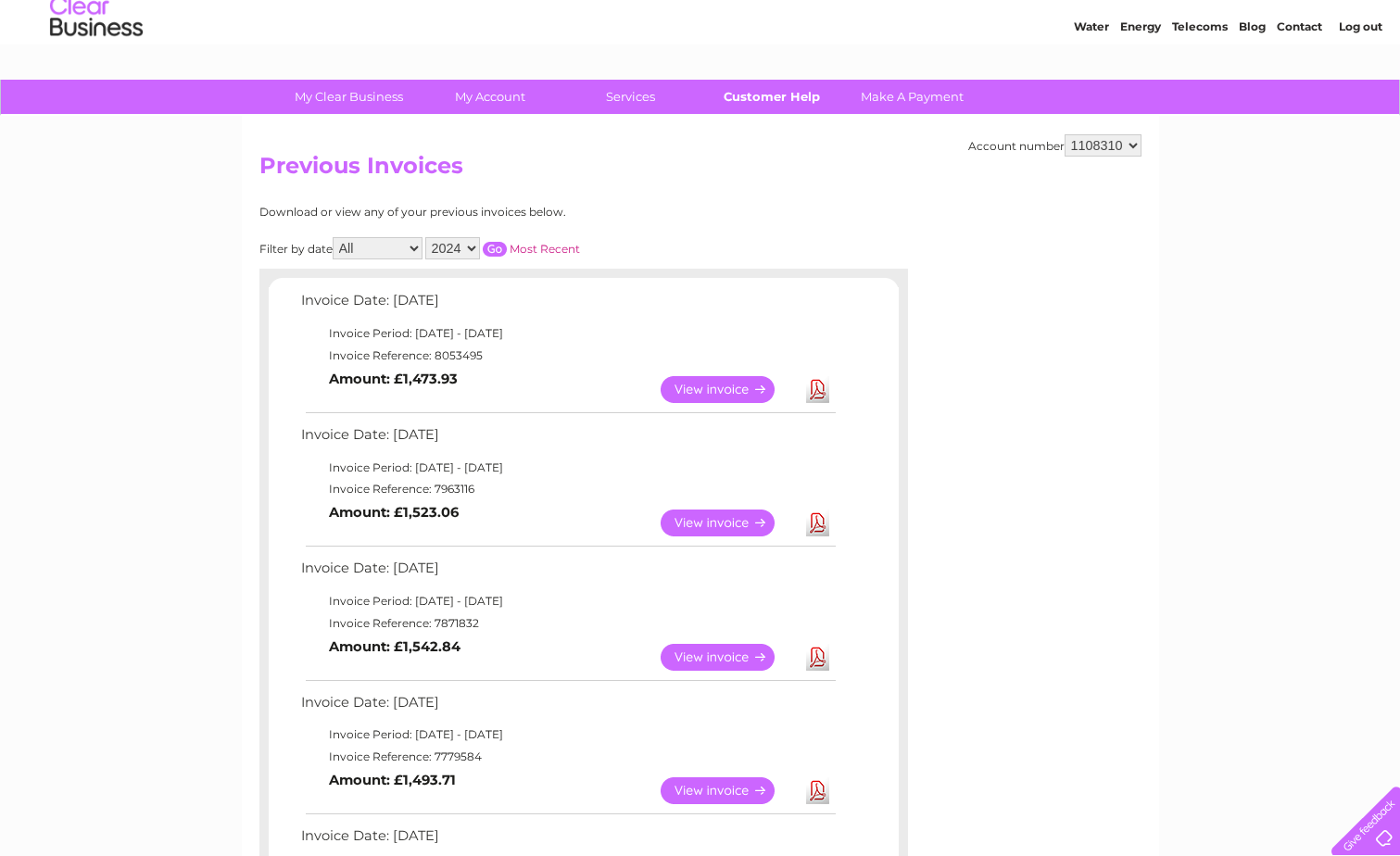
scroll to position [0, 0]
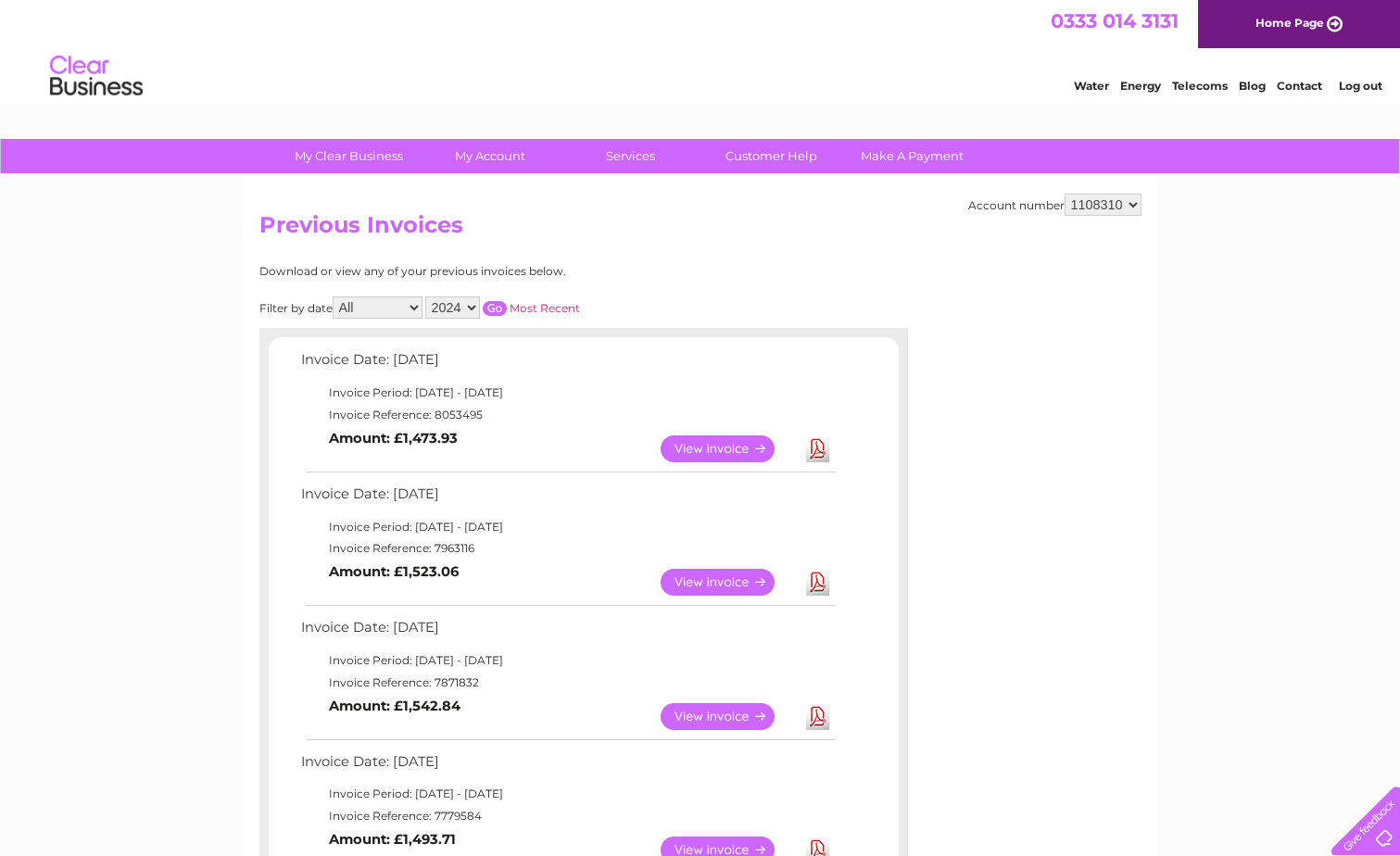
click at [503, 310] on input "button" at bounding box center [494, 309] width 24 height 15
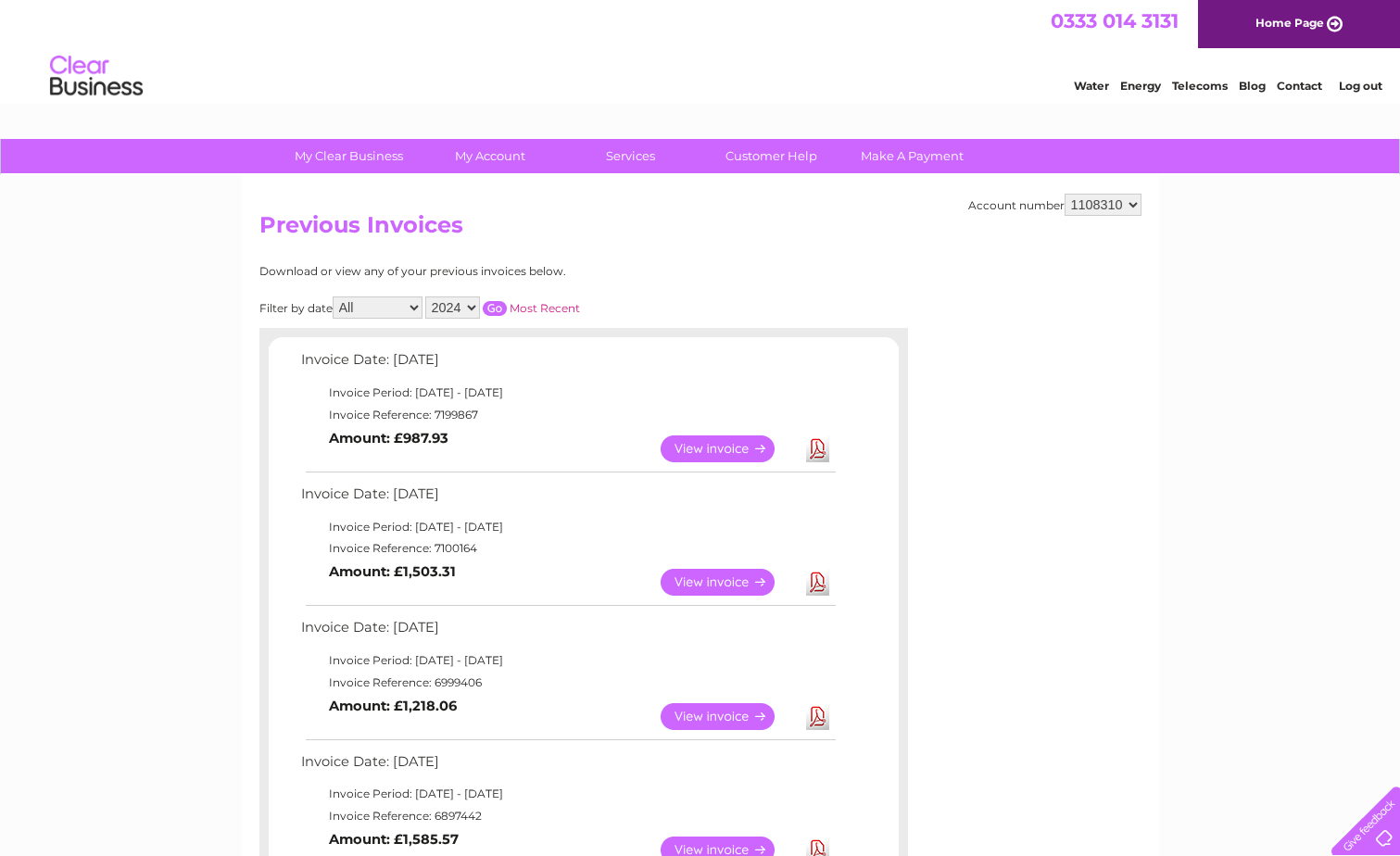
click at [450, 309] on select "2025 2024 2023 2022" at bounding box center [453, 307] width 55 height 22
select select "2025"
click at [427, 297] on select "2025 2024 2023 2022" at bounding box center [453, 307] width 55 height 22
click at [503, 305] on input "button" at bounding box center [494, 309] width 24 height 15
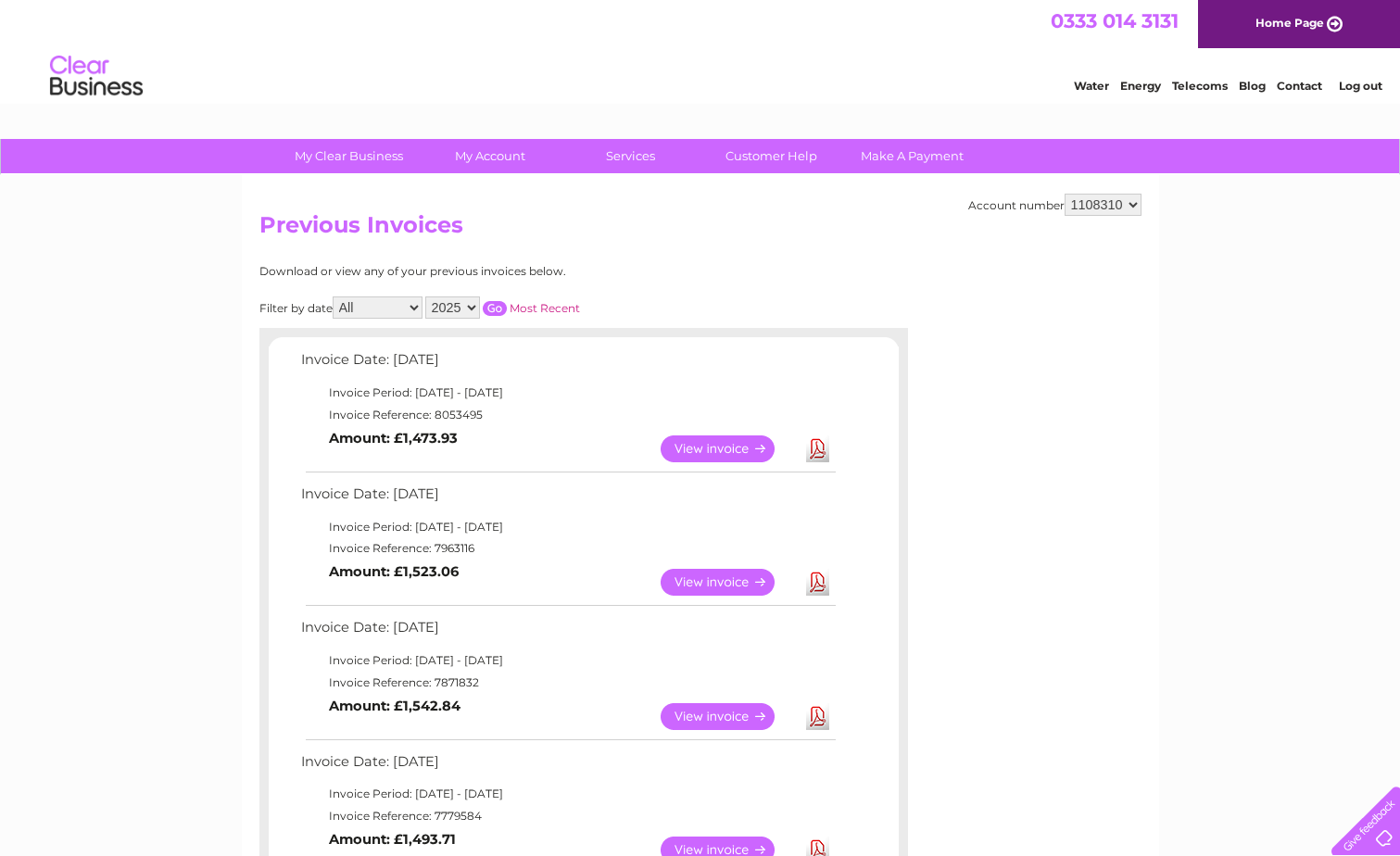
click at [711, 439] on link "View" at bounding box center [729, 448] width 136 height 27
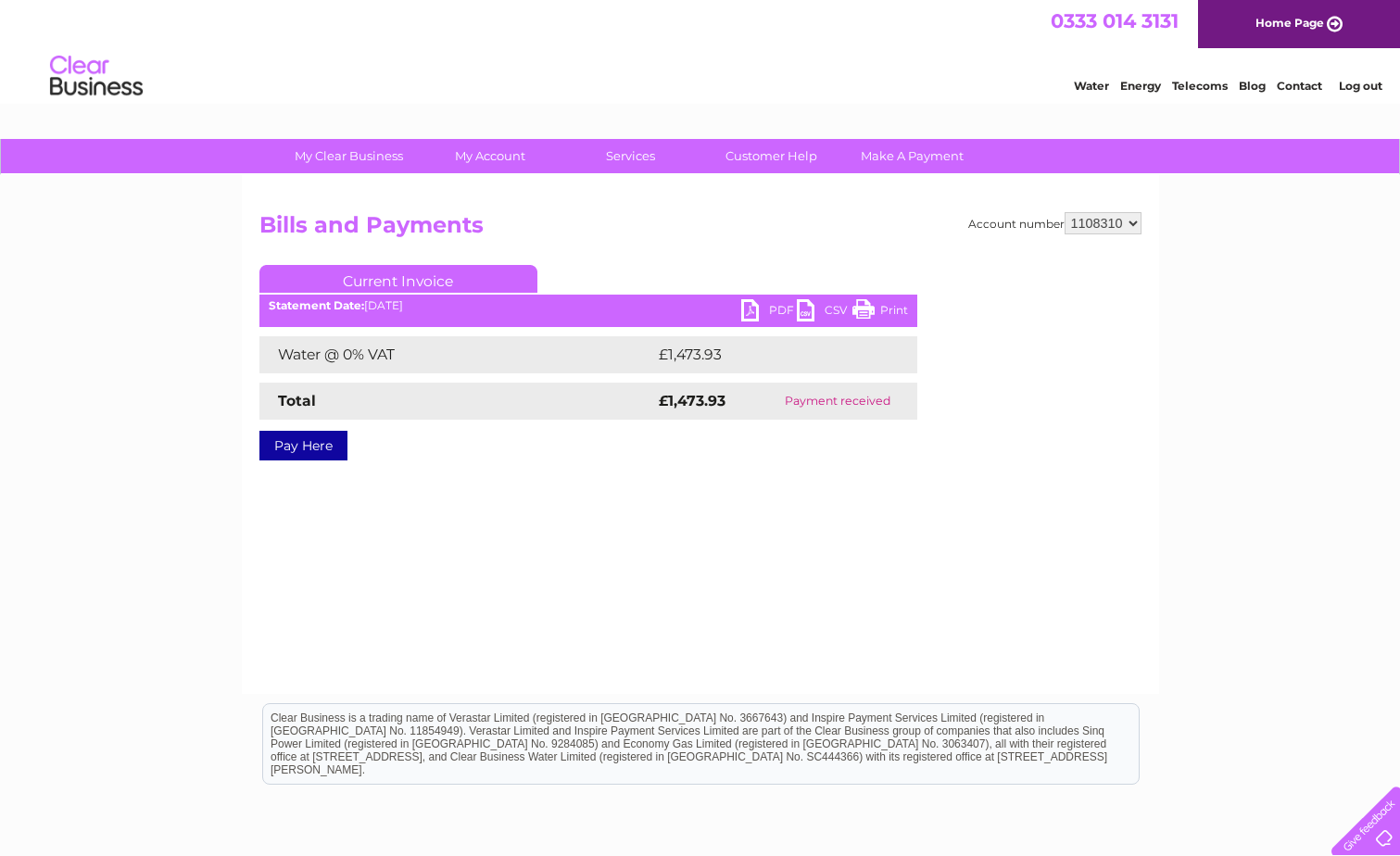
click at [731, 302] on div "Statement Date: [DATE]" at bounding box center [589, 306] width 658 height 13
click at [746, 305] on link "PDF" at bounding box center [769, 313] width 56 height 27
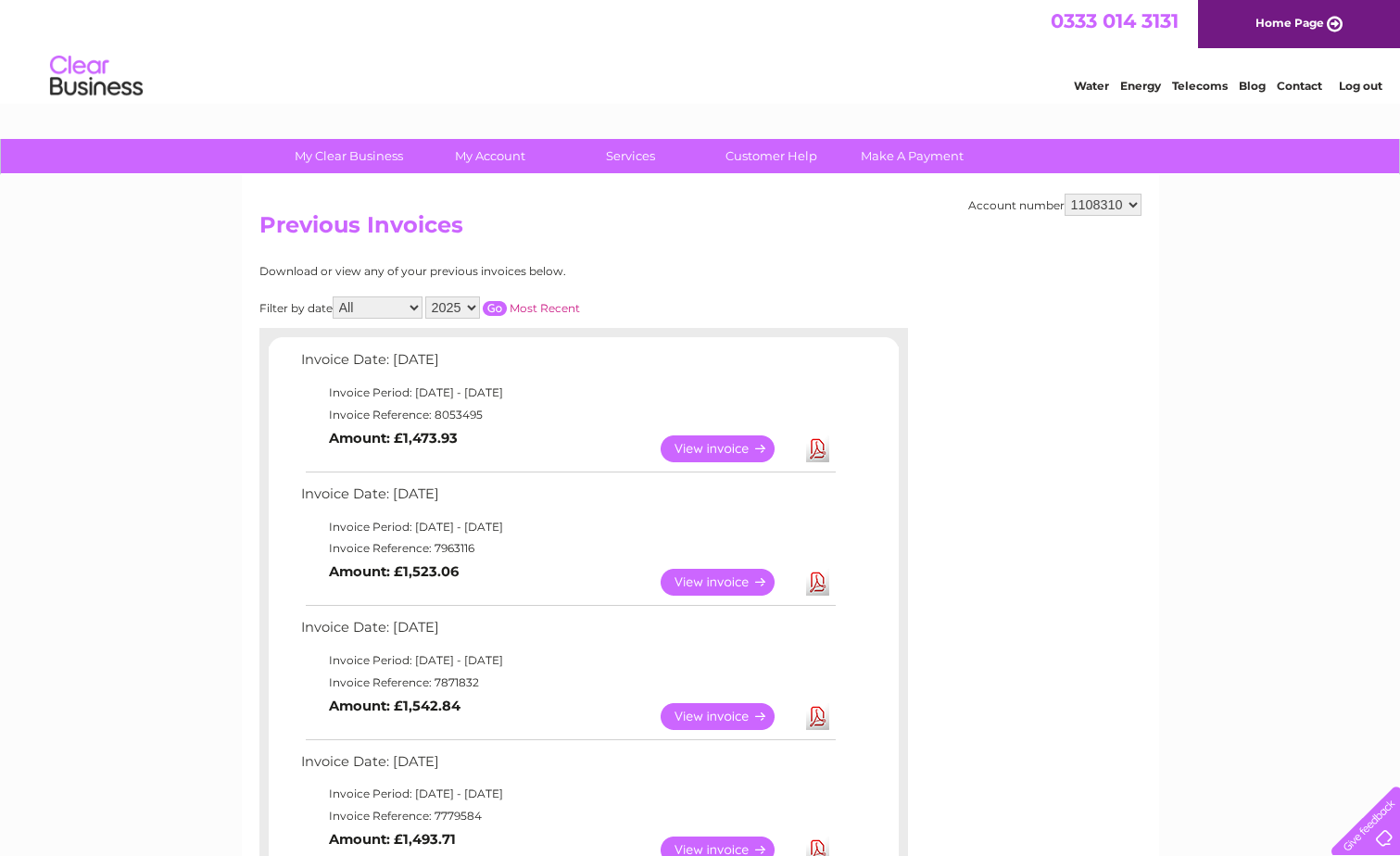
click at [707, 580] on link "View" at bounding box center [729, 582] width 136 height 27
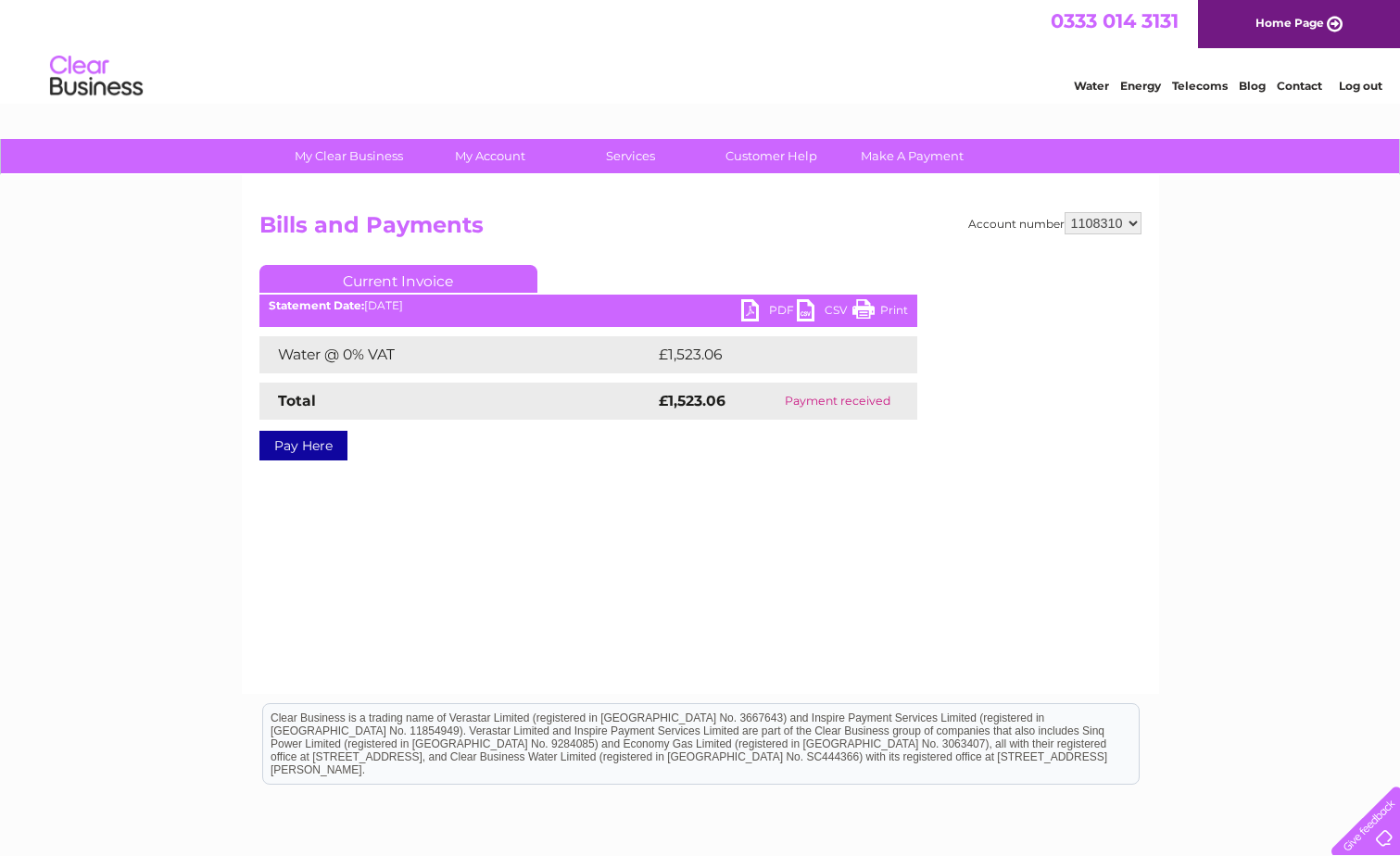
click at [768, 308] on link "PDF" at bounding box center [769, 313] width 56 height 27
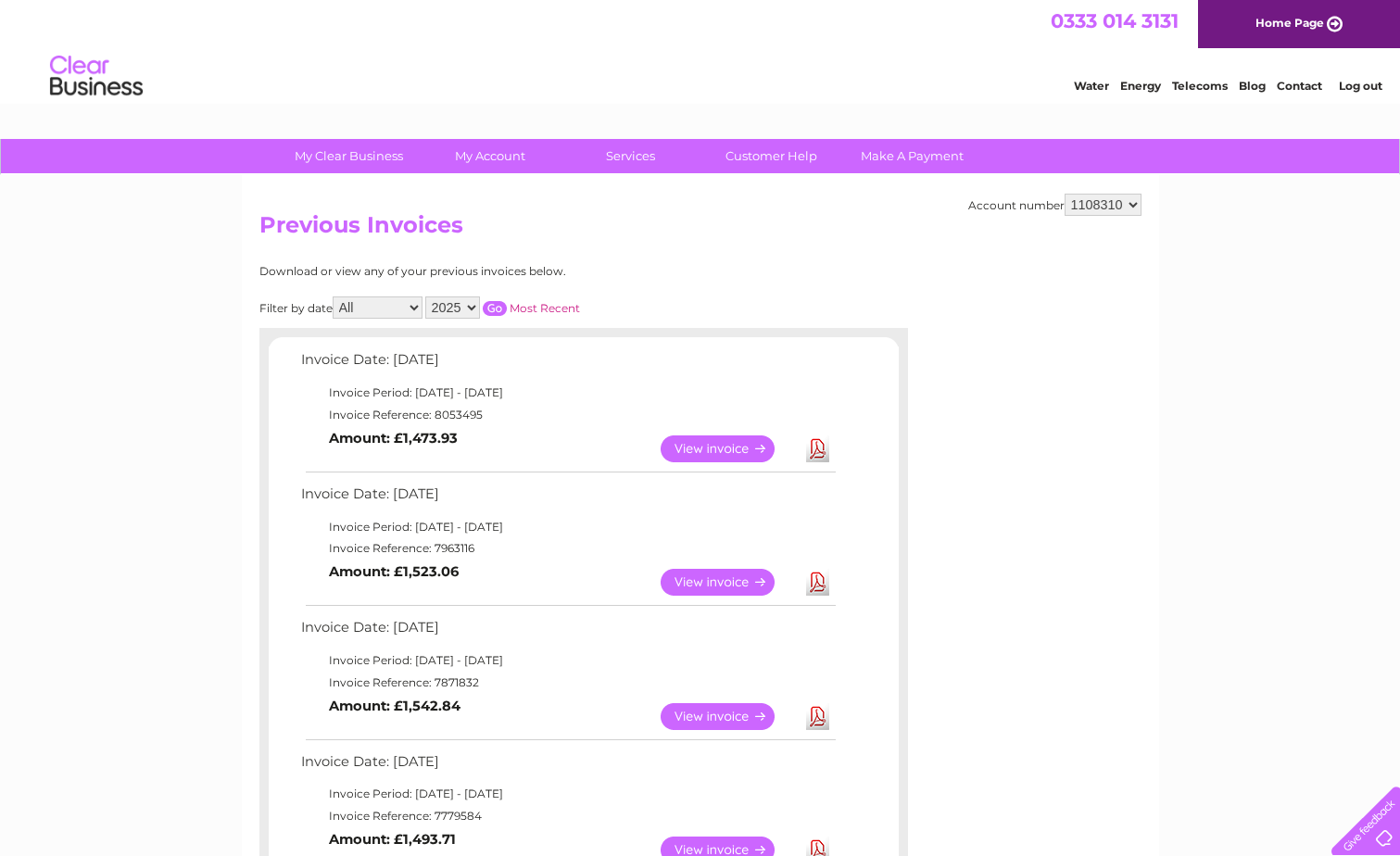
click at [717, 707] on link "View" at bounding box center [729, 717] width 136 height 27
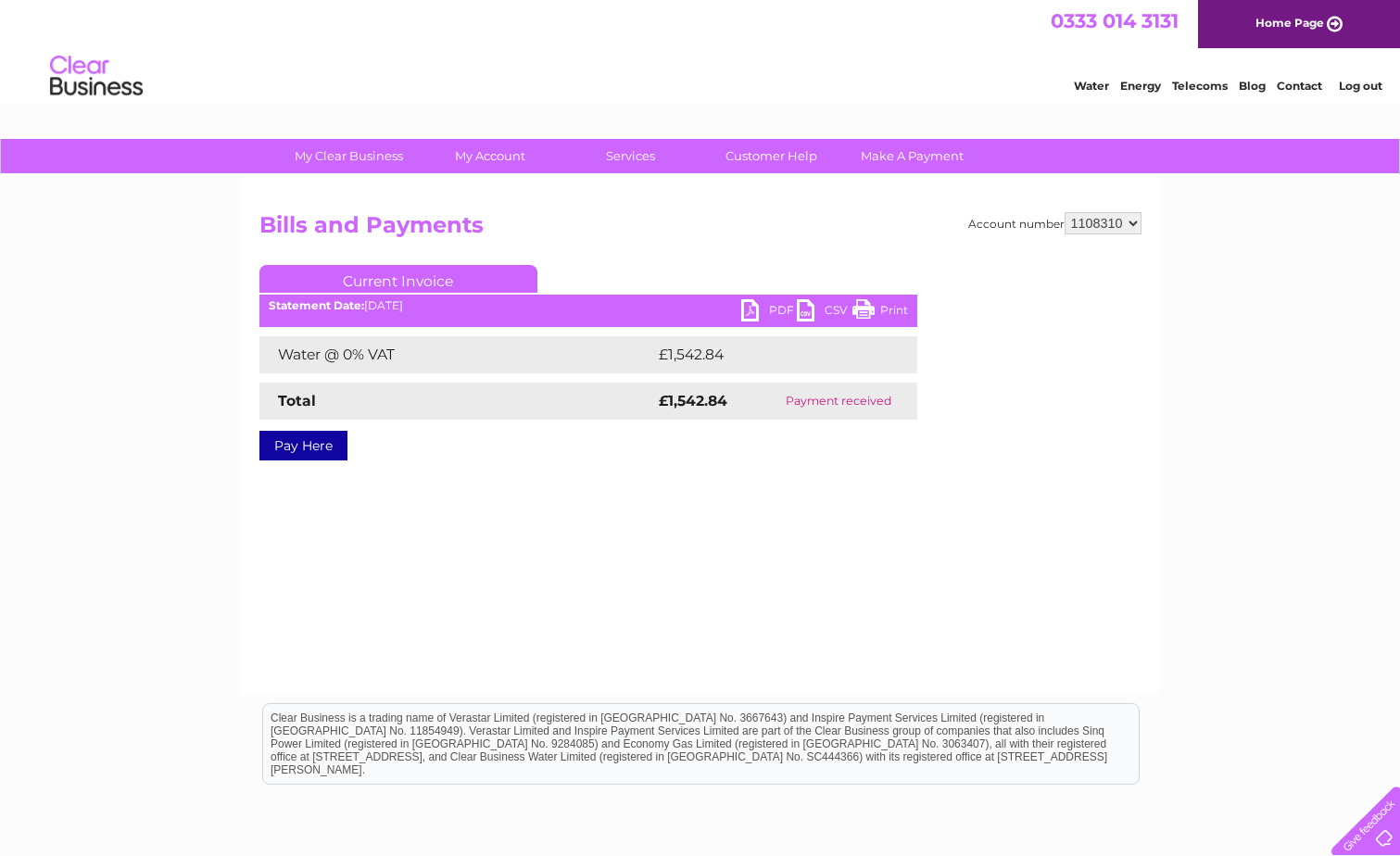
click at [766, 310] on link "PDF" at bounding box center [769, 313] width 56 height 27
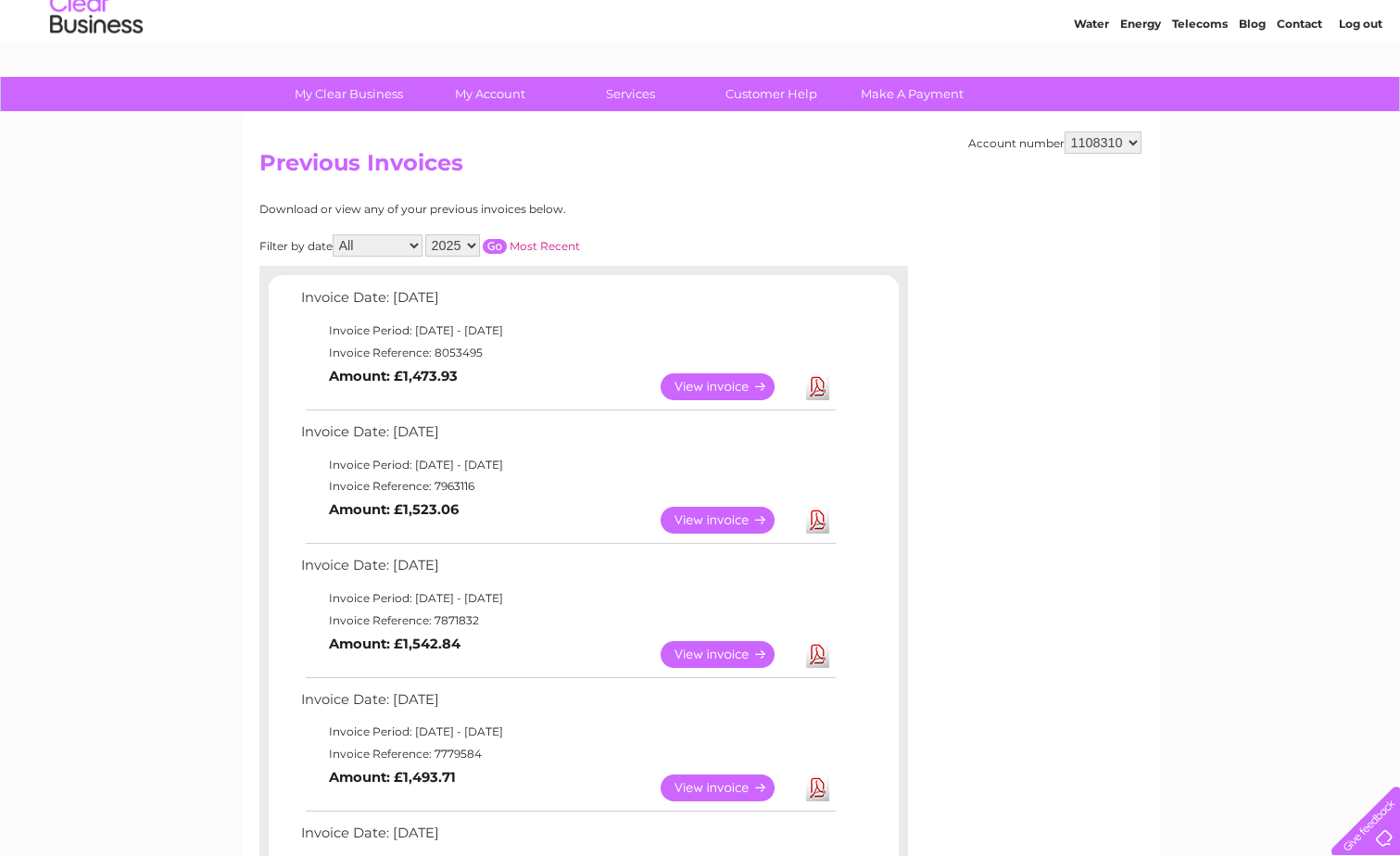
scroll to position [93, 0]
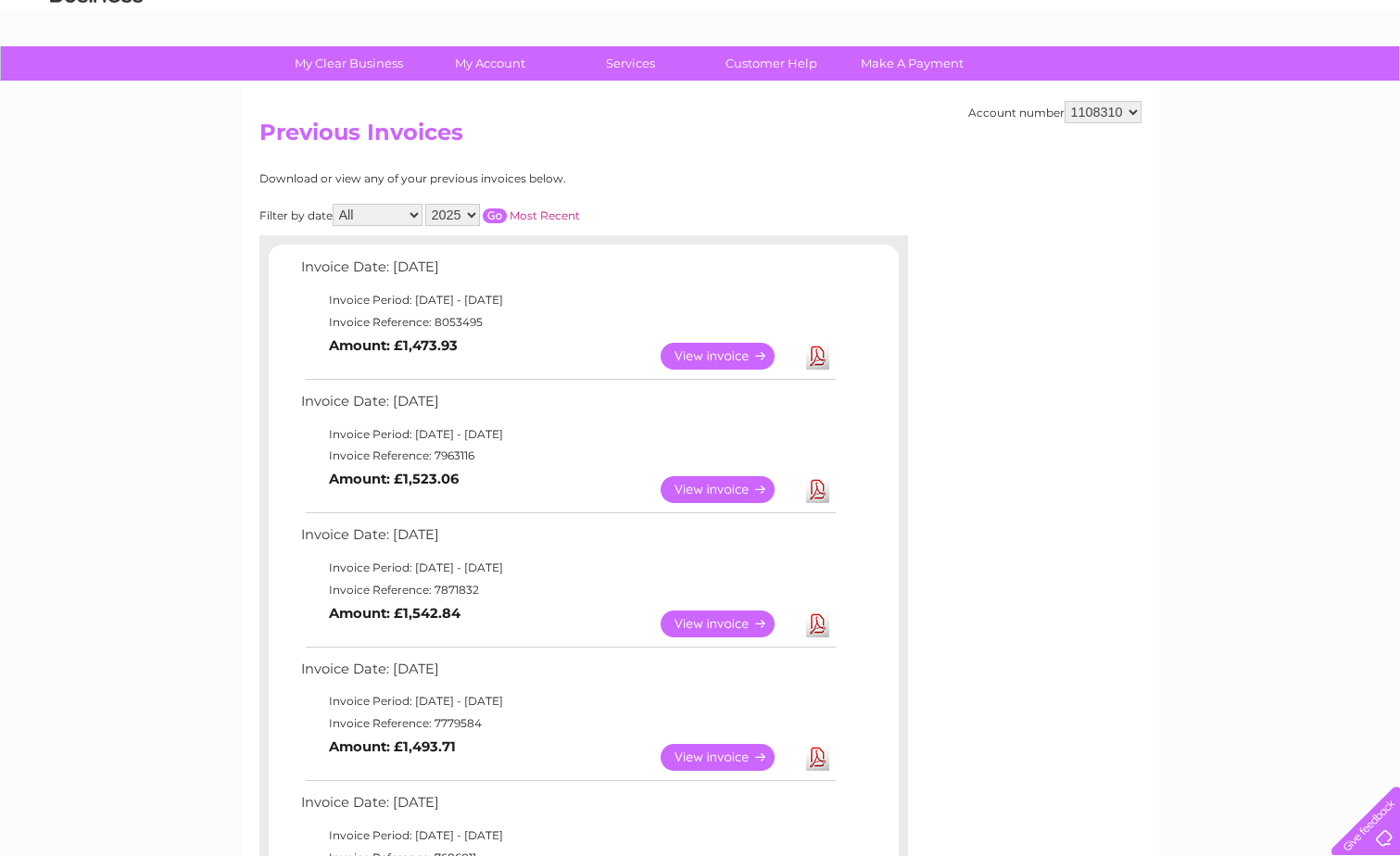
click at [689, 751] on link "View" at bounding box center [729, 757] width 136 height 27
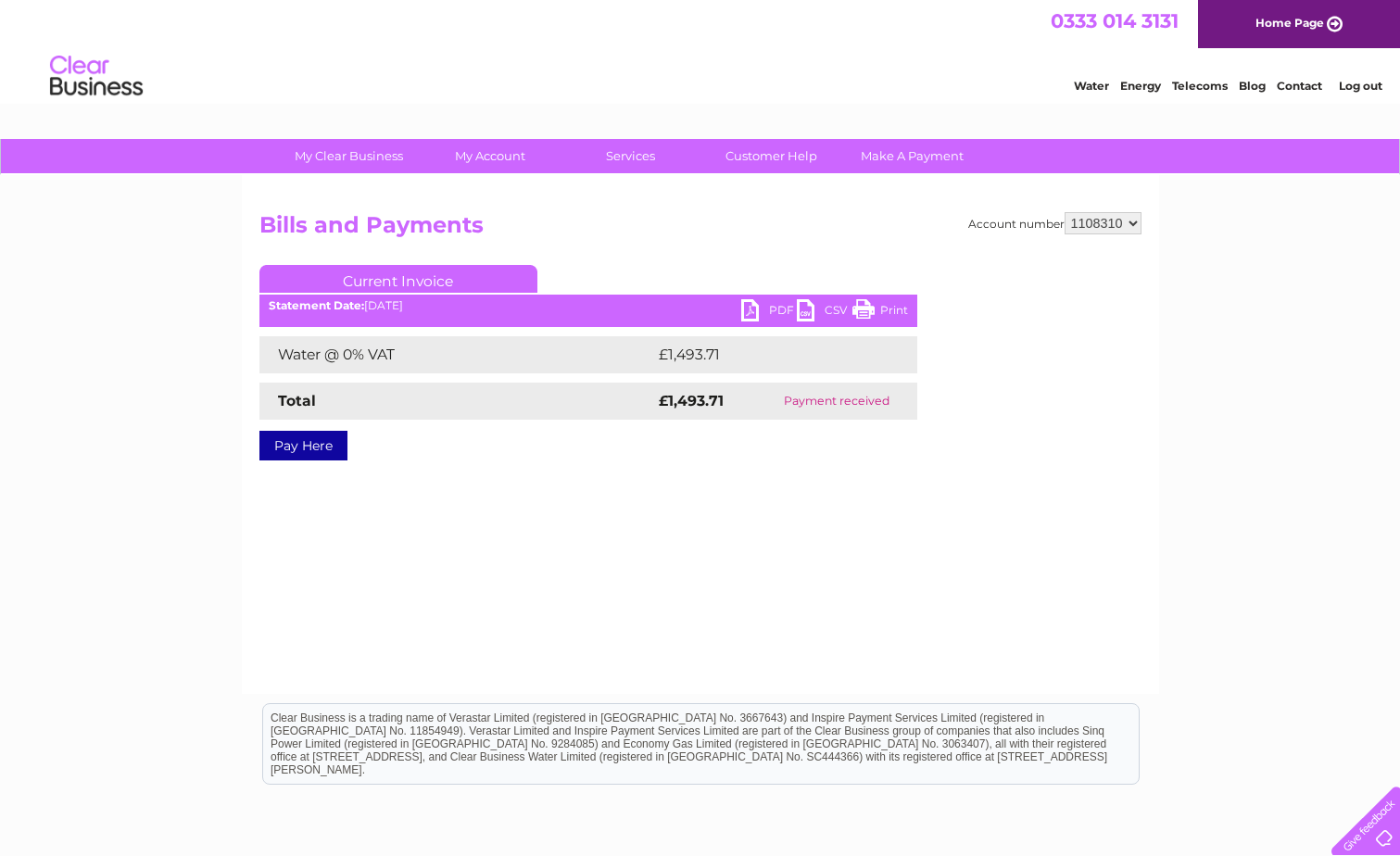
click at [756, 307] on link "PDF" at bounding box center [769, 313] width 56 height 27
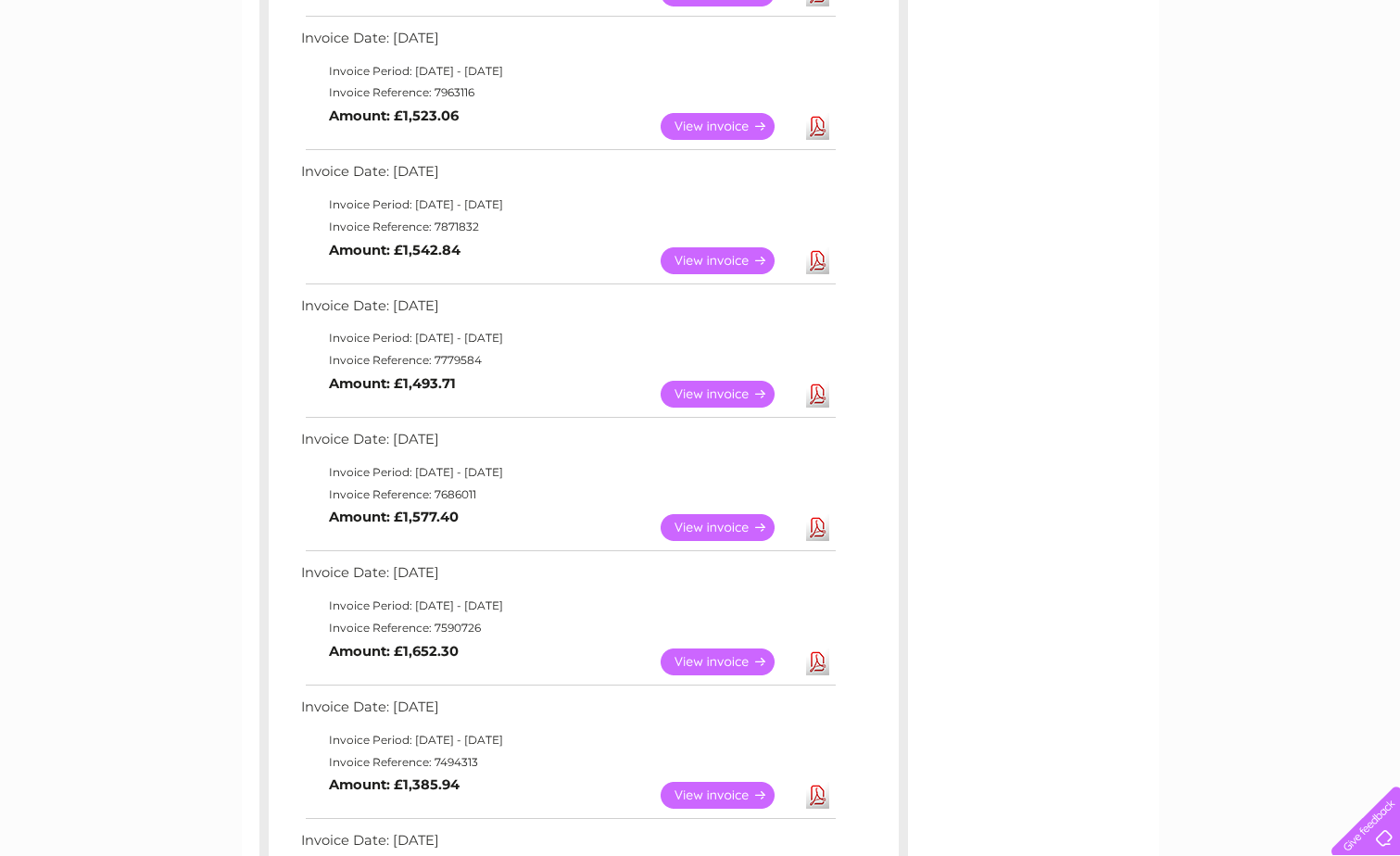
scroll to position [464, 0]
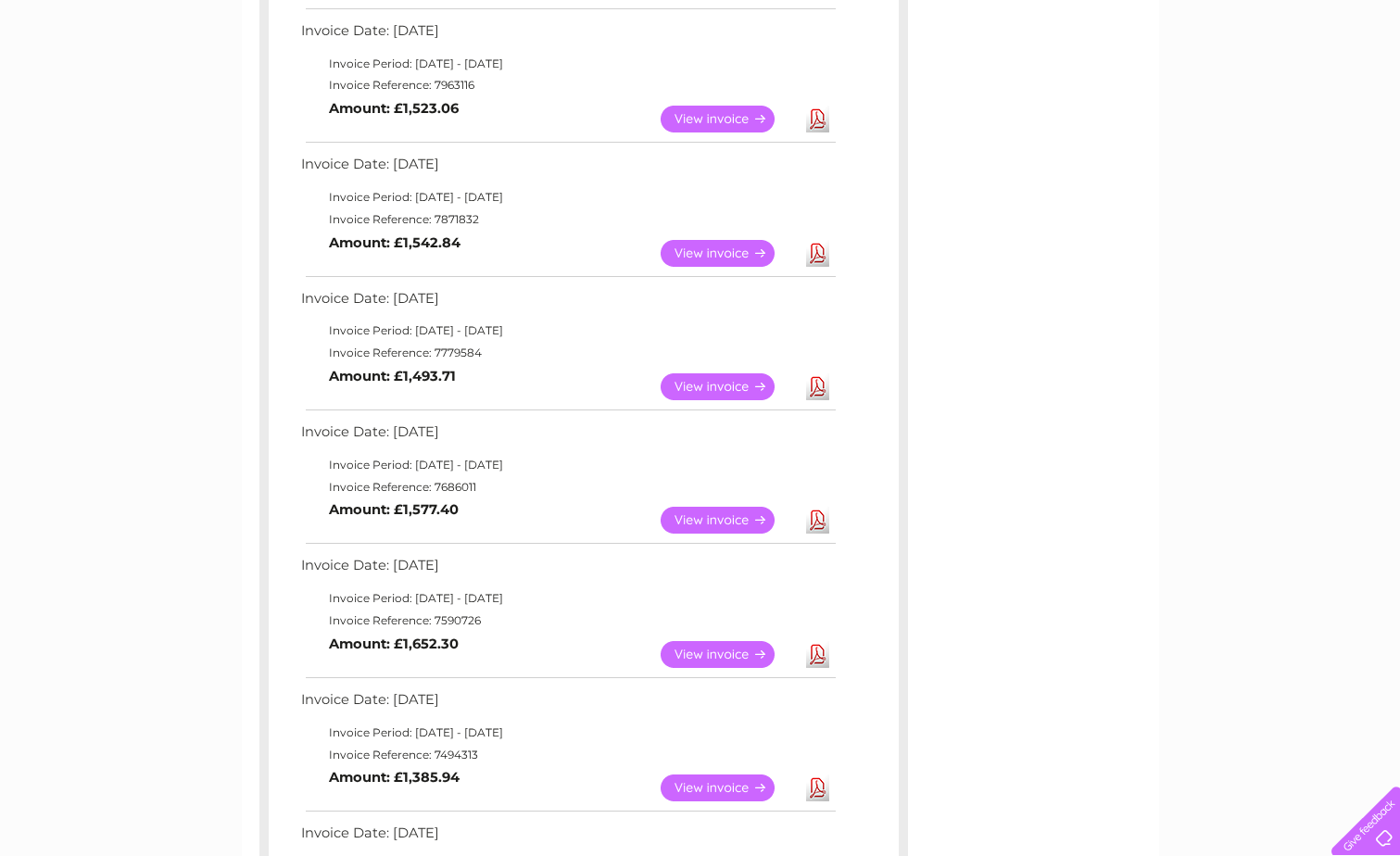
click at [707, 517] on link "View" at bounding box center [729, 520] width 136 height 27
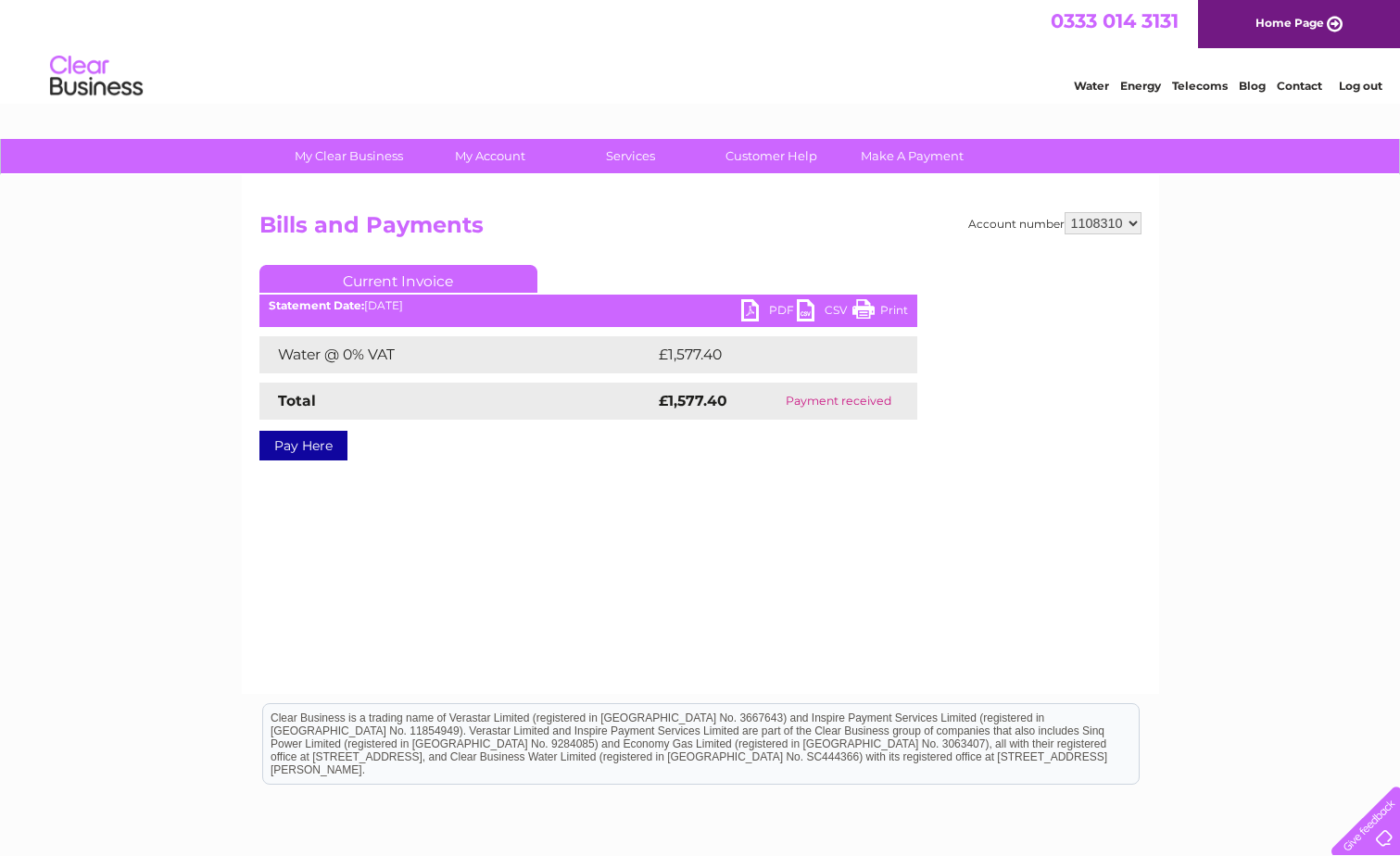
click at [756, 309] on link "PDF" at bounding box center [769, 313] width 56 height 27
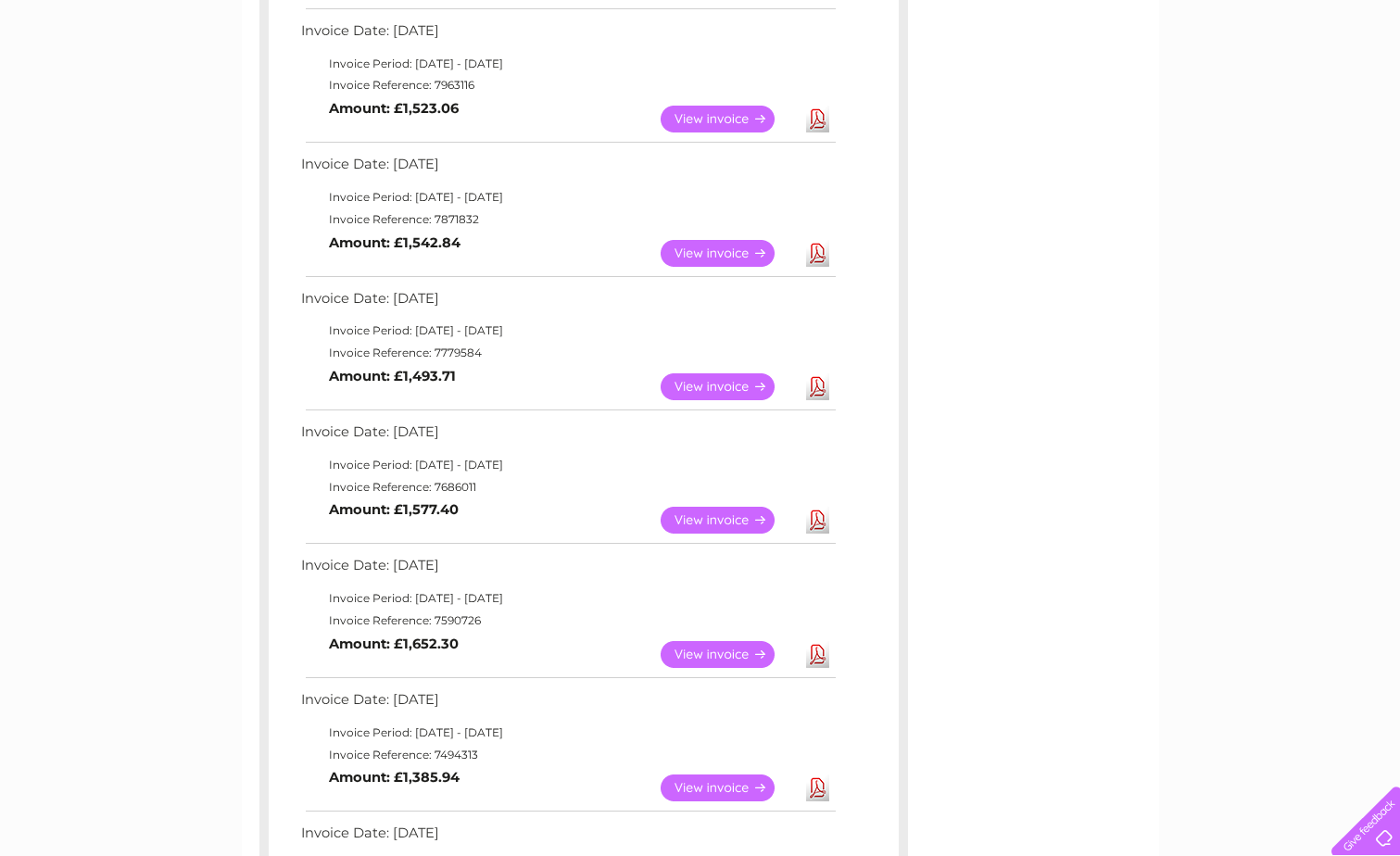
click at [718, 651] on link "View" at bounding box center [729, 654] width 136 height 27
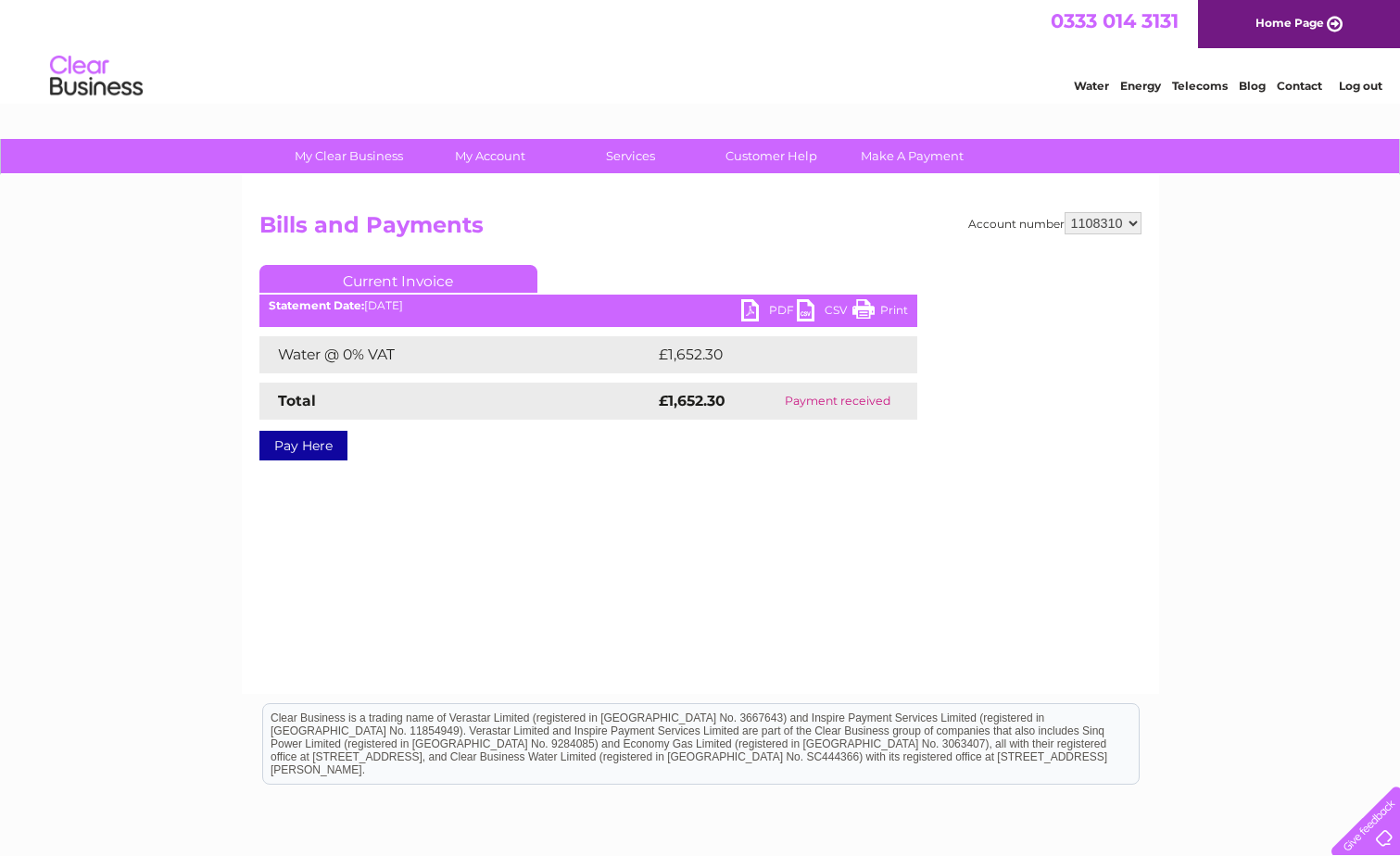
click at [761, 316] on link "PDF" at bounding box center [769, 313] width 56 height 27
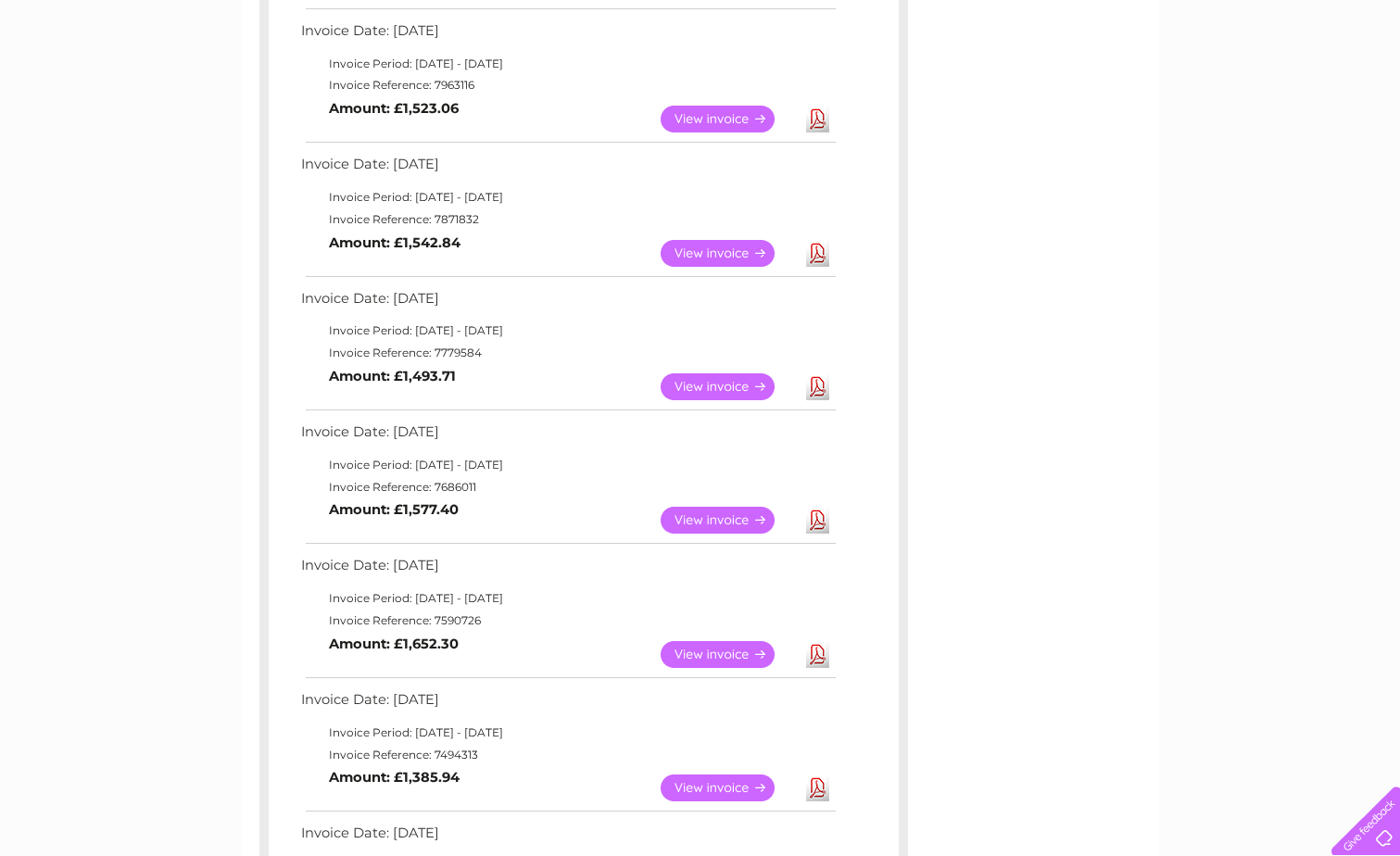
scroll to position [648, 0]
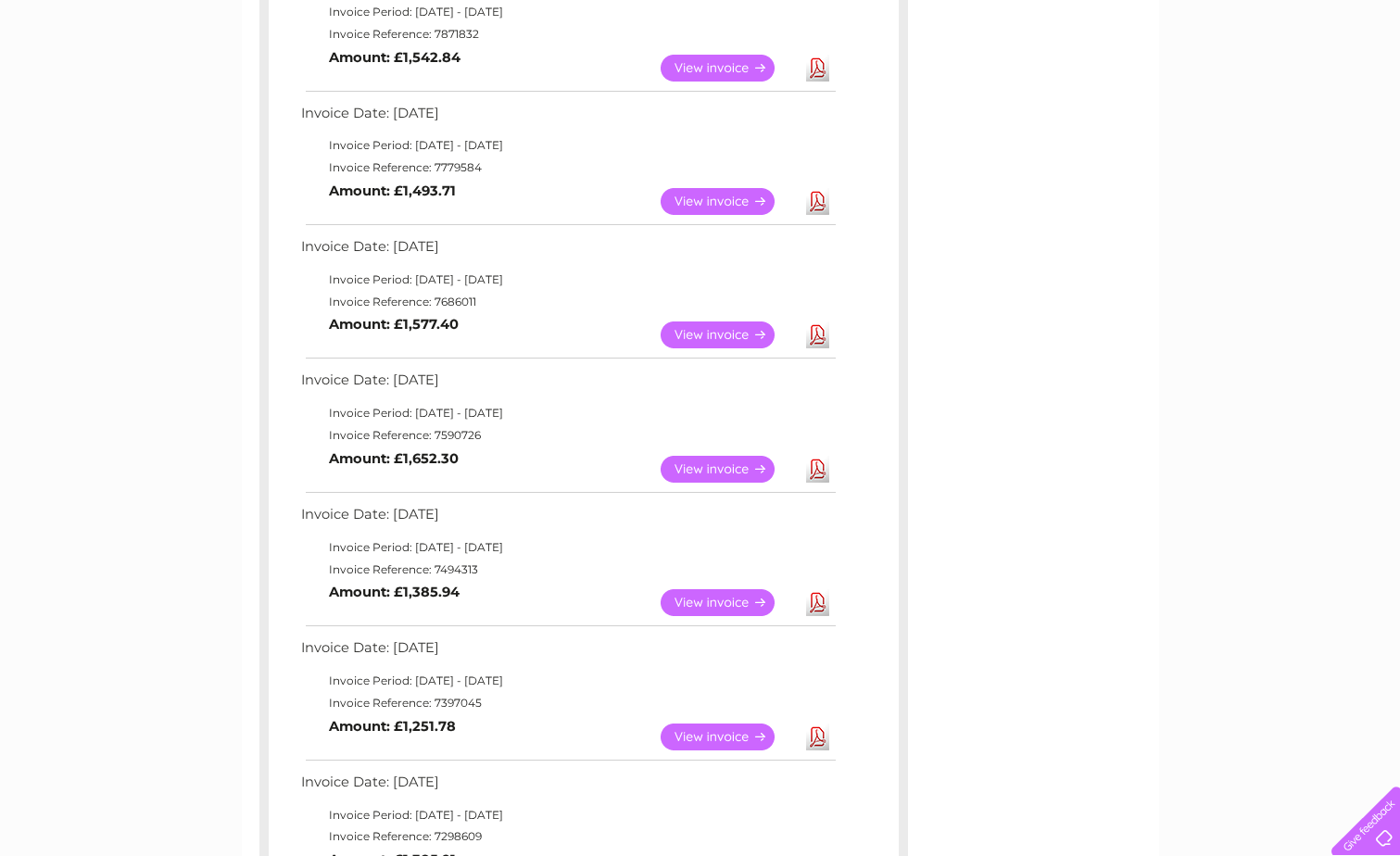
click at [724, 606] on link "View" at bounding box center [729, 603] width 136 height 27
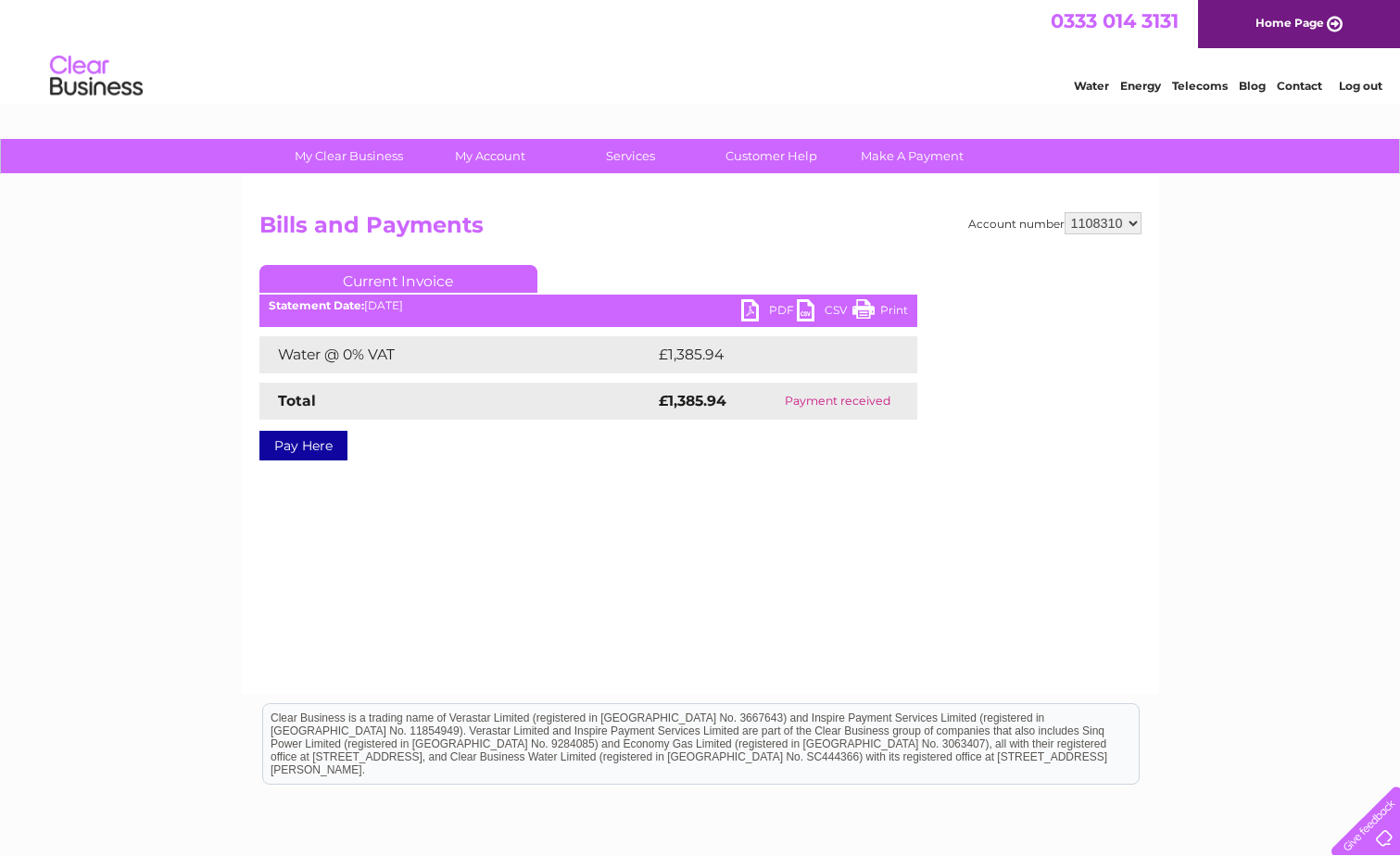
click at [754, 305] on link "PDF" at bounding box center [769, 313] width 56 height 27
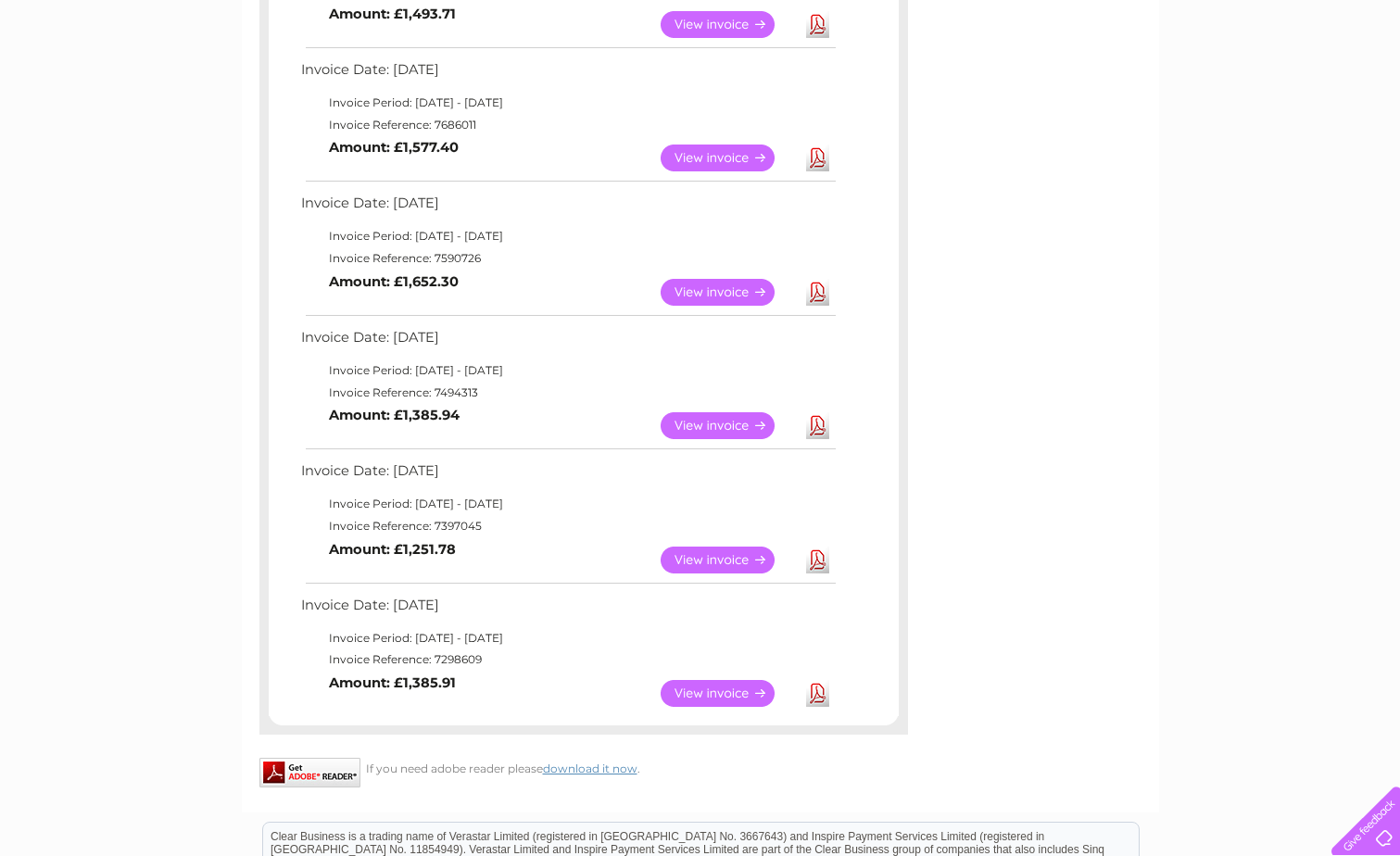
scroll to position [834, 0]
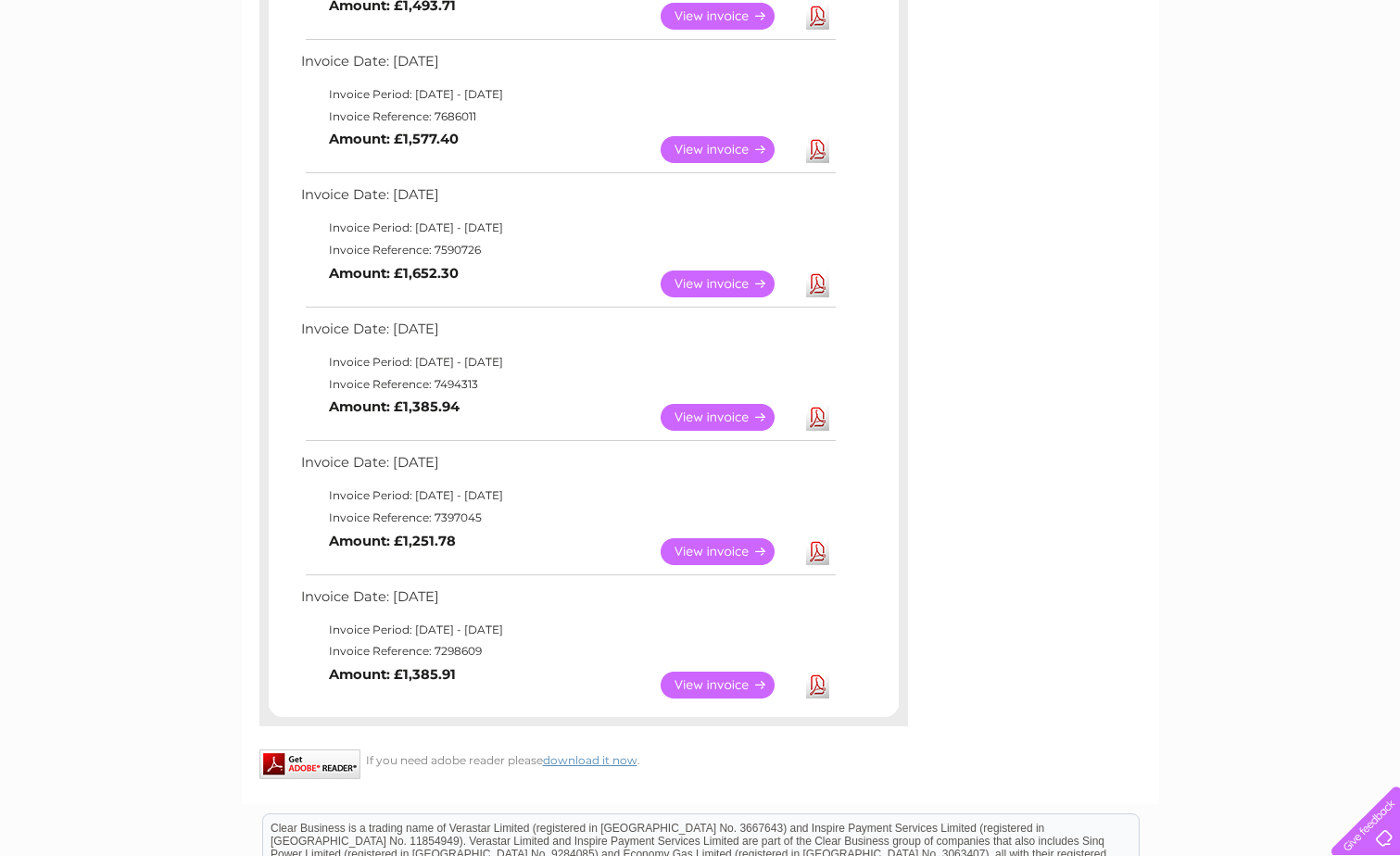
click at [711, 547] on link "View" at bounding box center [729, 552] width 136 height 27
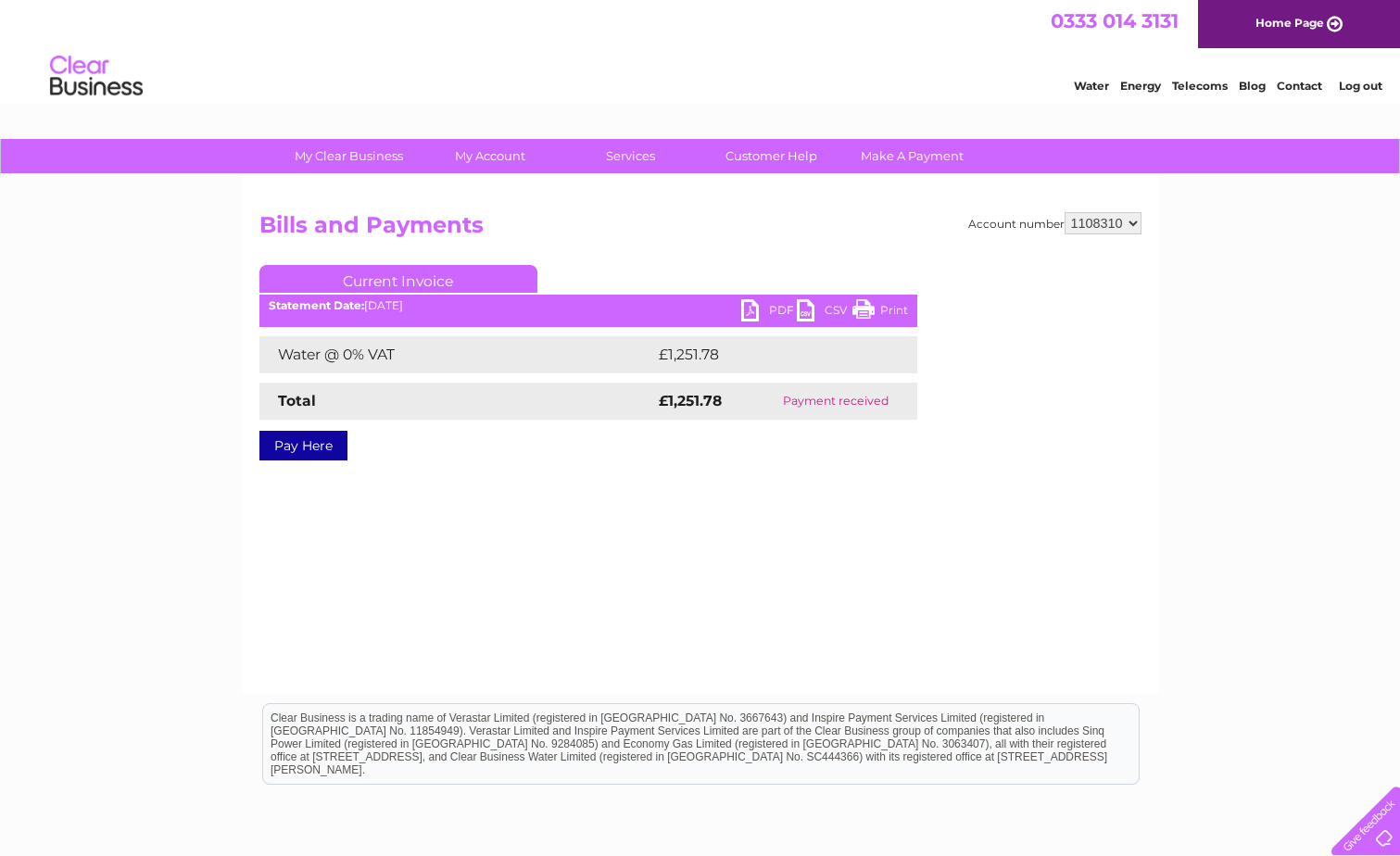
click at [766, 315] on link "PDF" at bounding box center [769, 313] width 56 height 27
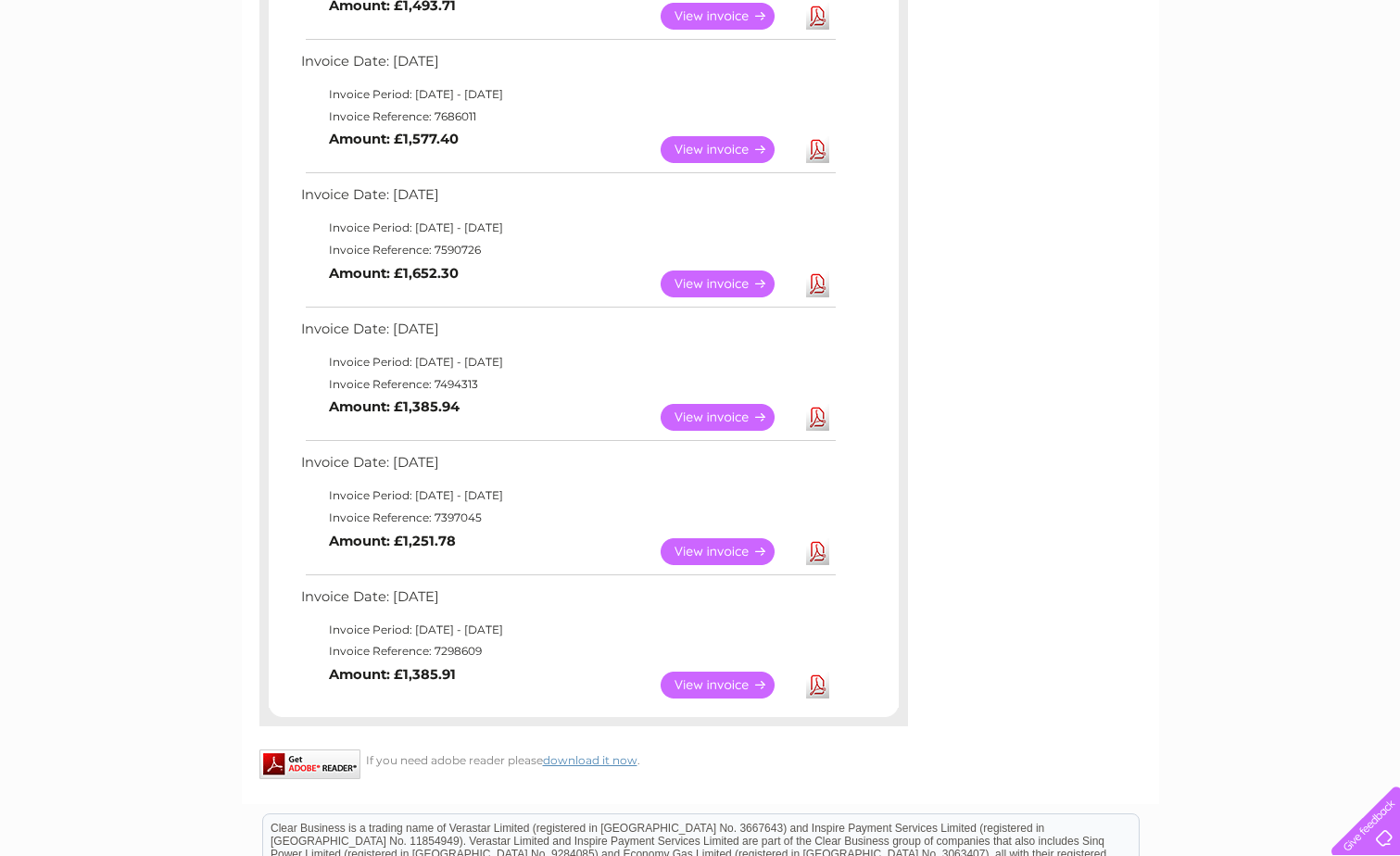
click at [691, 682] on link "View" at bounding box center [729, 685] width 136 height 27
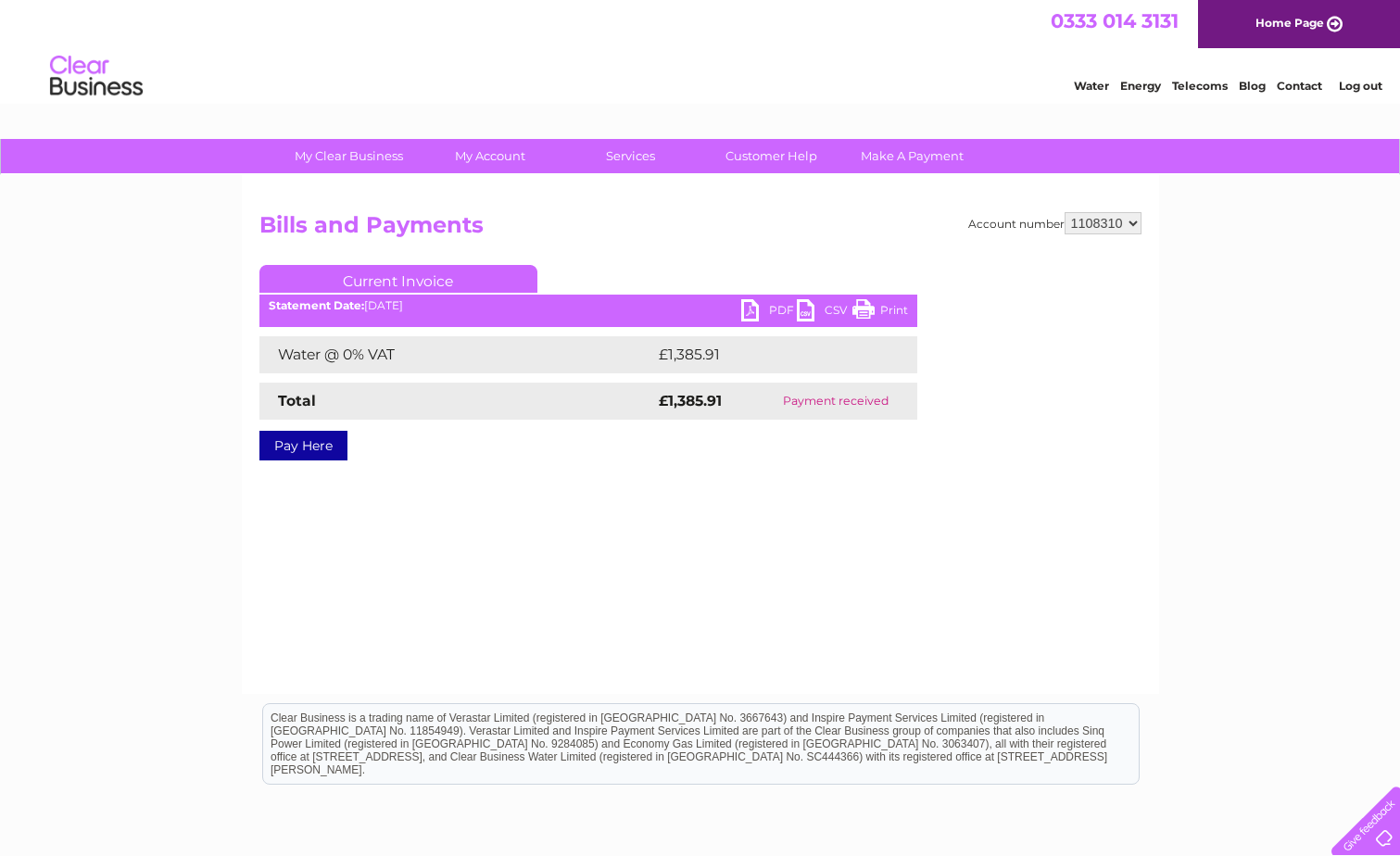
click at [754, 306] on link "PDF" at bounding box center [769, 313] width 56 height 27
